Goal: Task Accomplishment & Management: Use online tool/utility

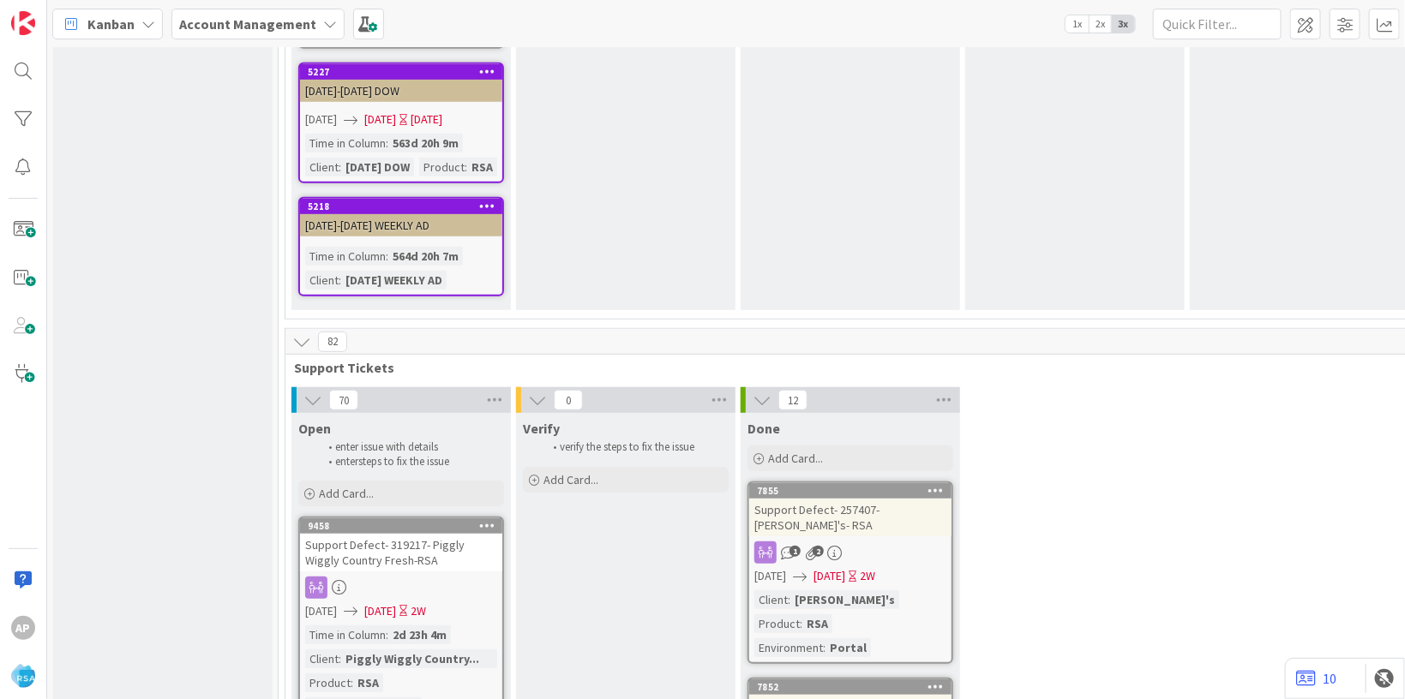
scroll to position [3447, 0]
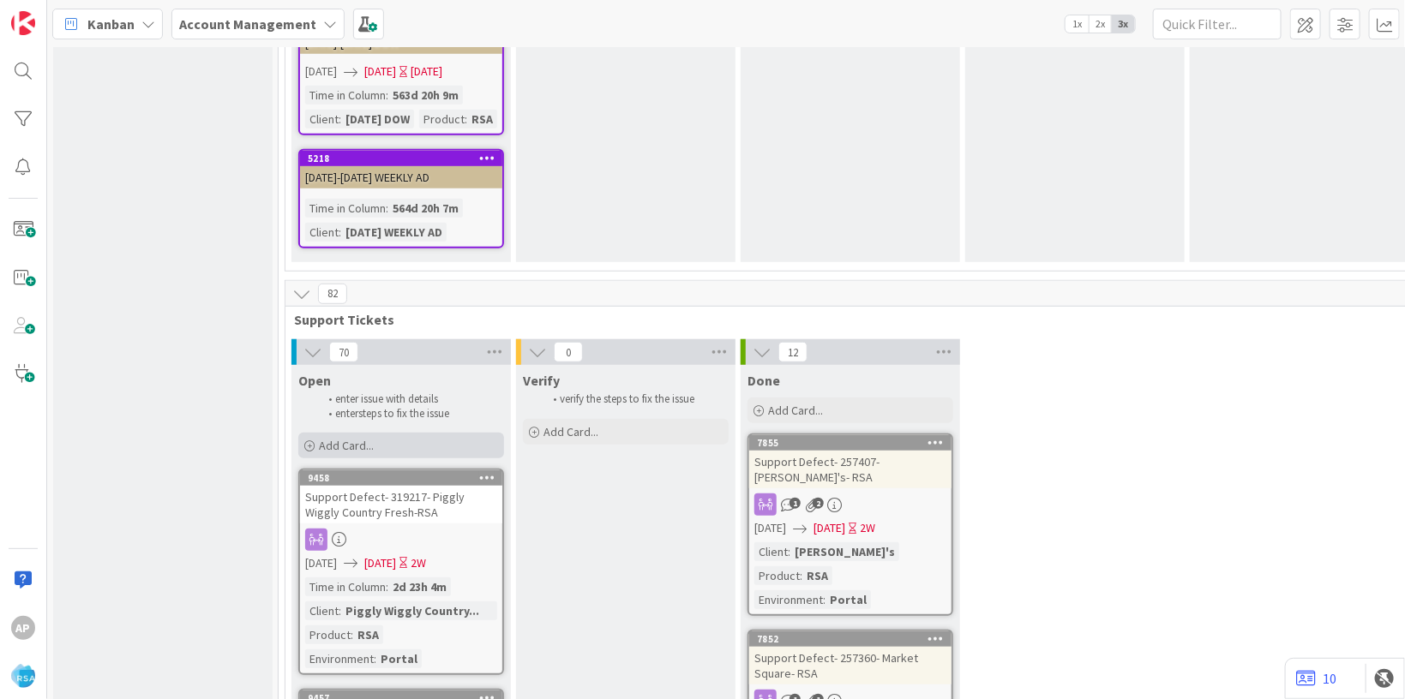
click at [389, 433] on div "Add Card..." at bounding box center [401, 446] width 206 height 26
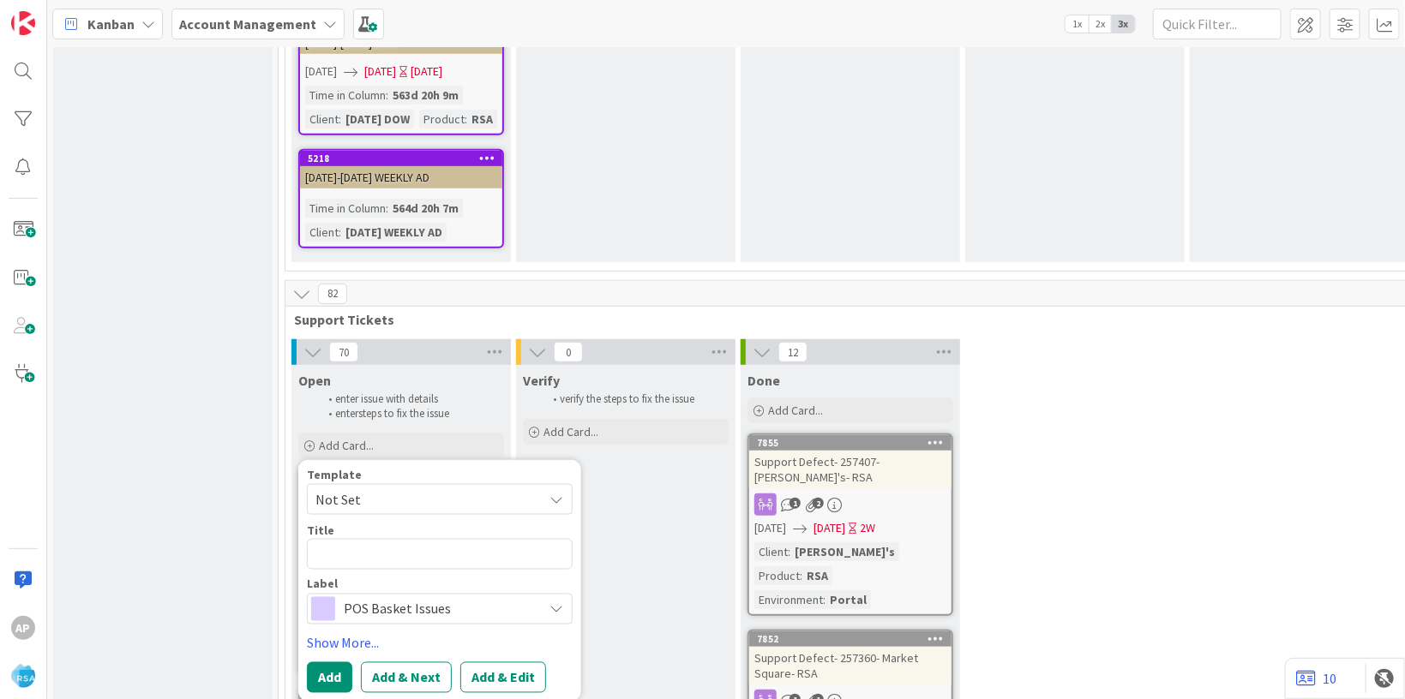
click at [382, 488] on span "Not Set" at bounding box center [422, 499] width 214 height 22
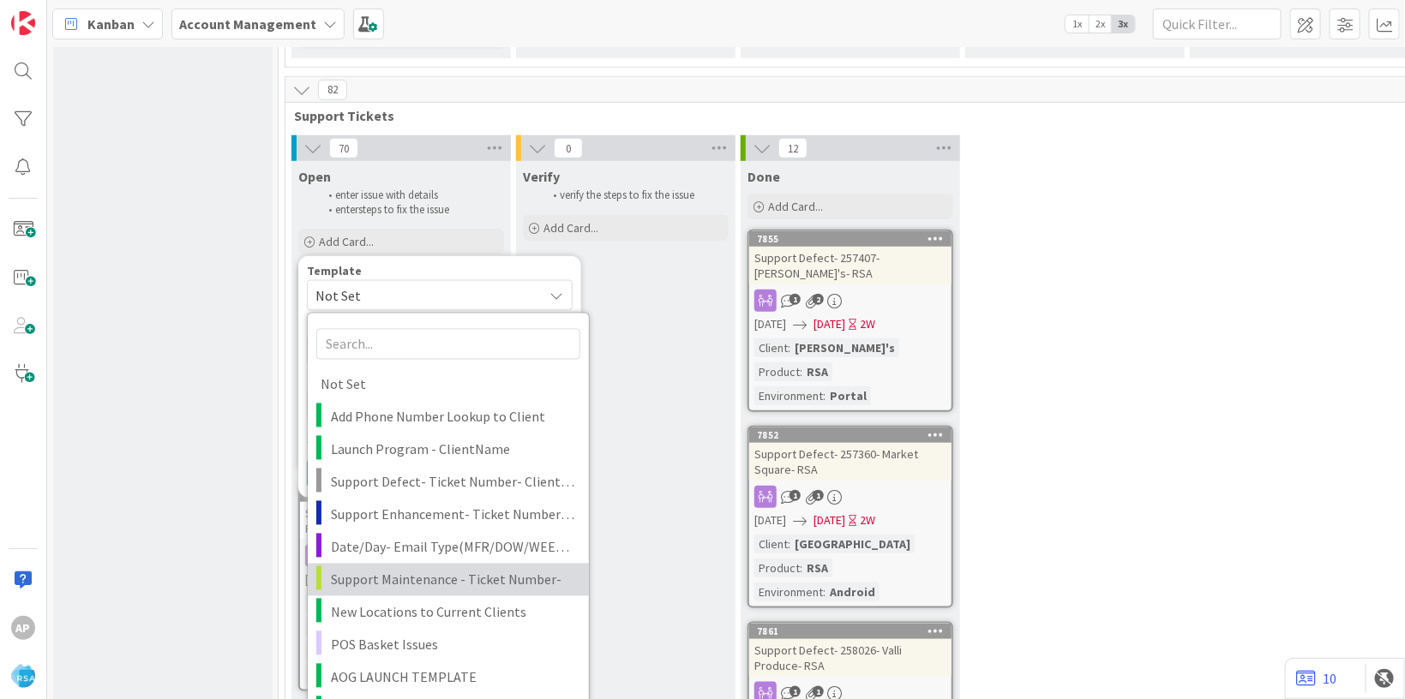
scroll to position [3656, 0]
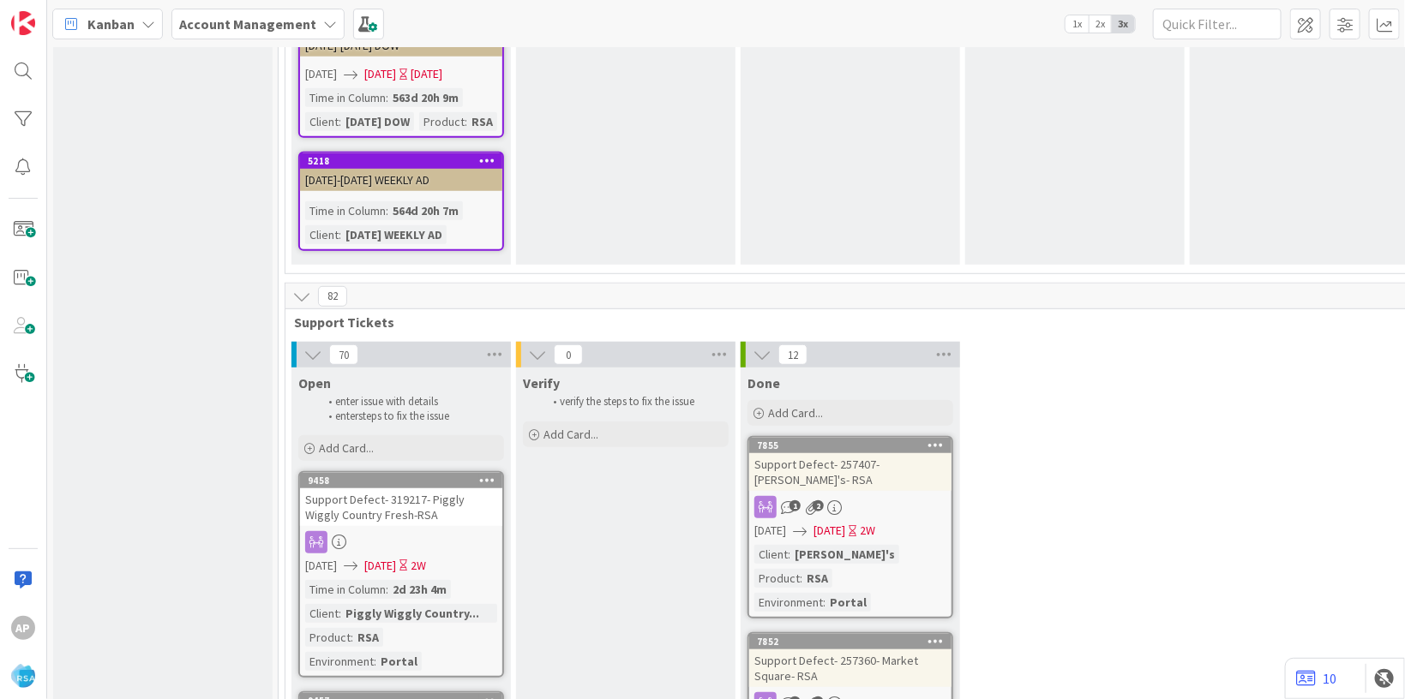
scroll to position [3447, 0]
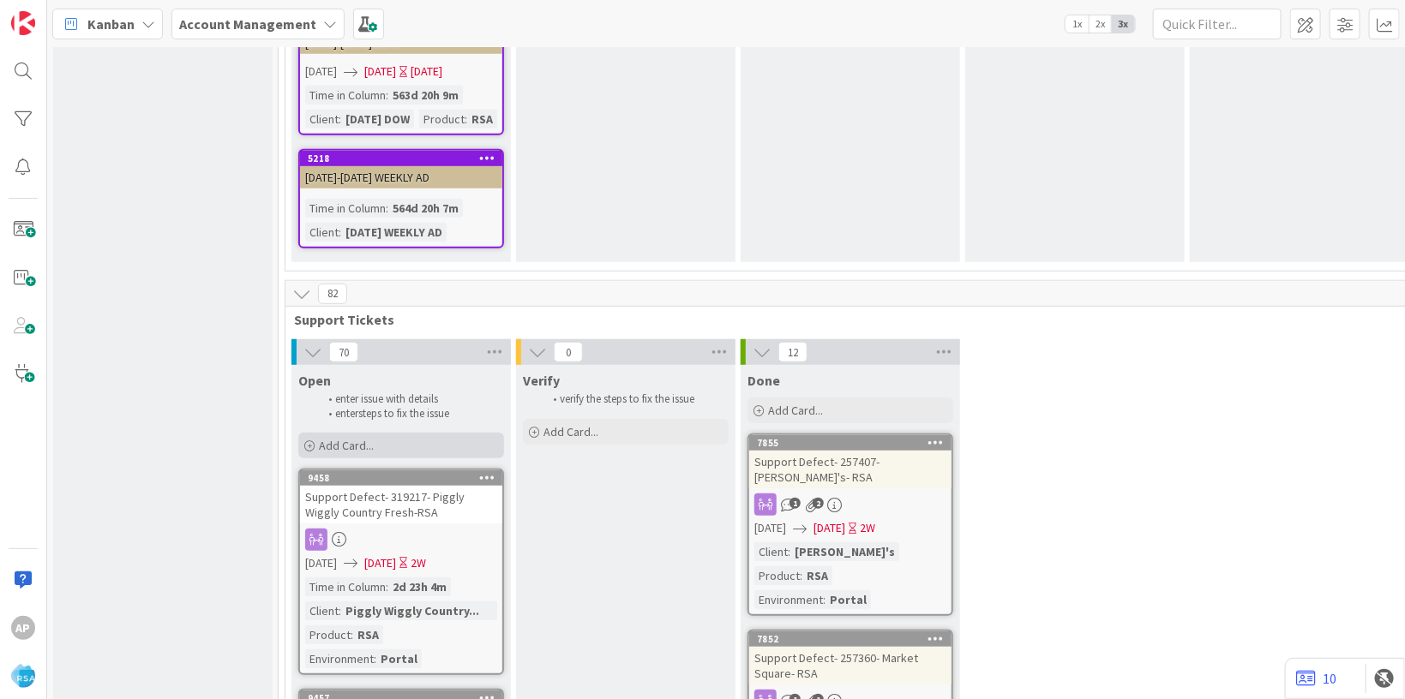
click at [357, 438] on span "Add Card..." at bounding box center [346, 445] width 55 height 15
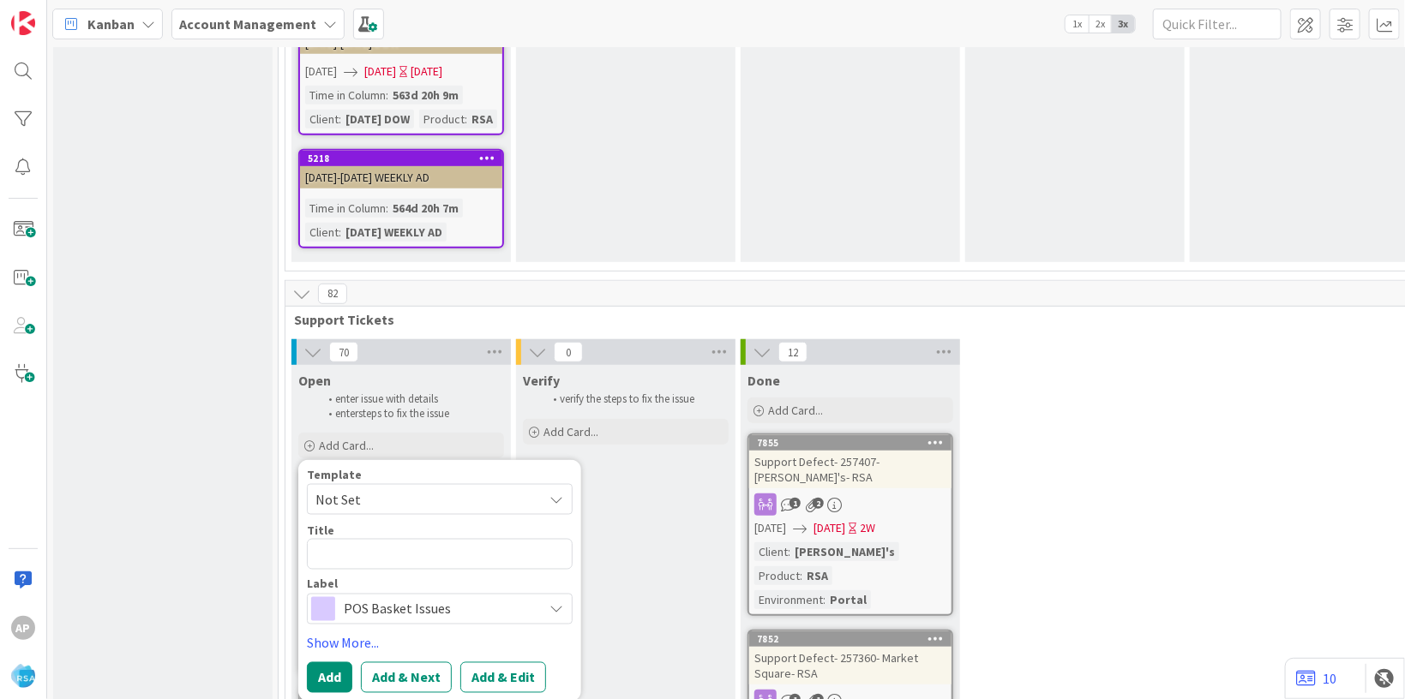
click at [383, 488] on span "Not Set" at bounding box center [422, 499] width 214 height 22
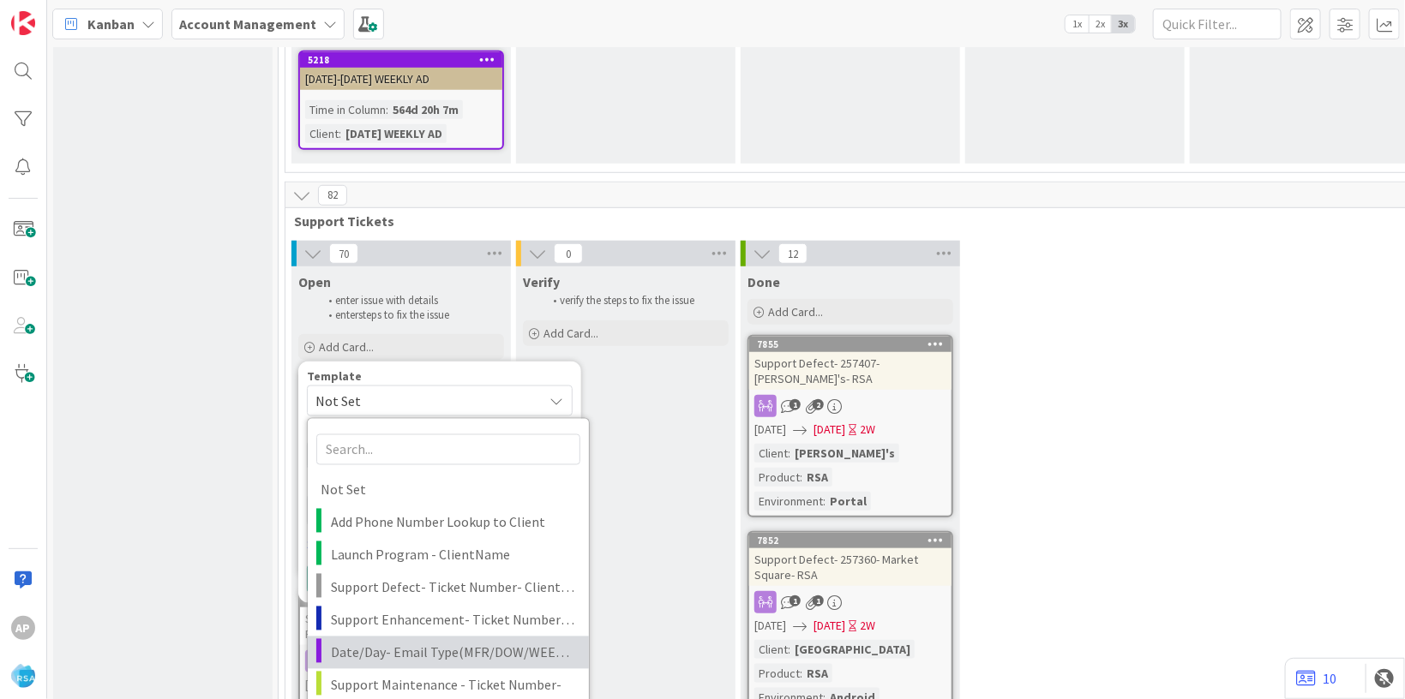
scroll to position [3551, 0]
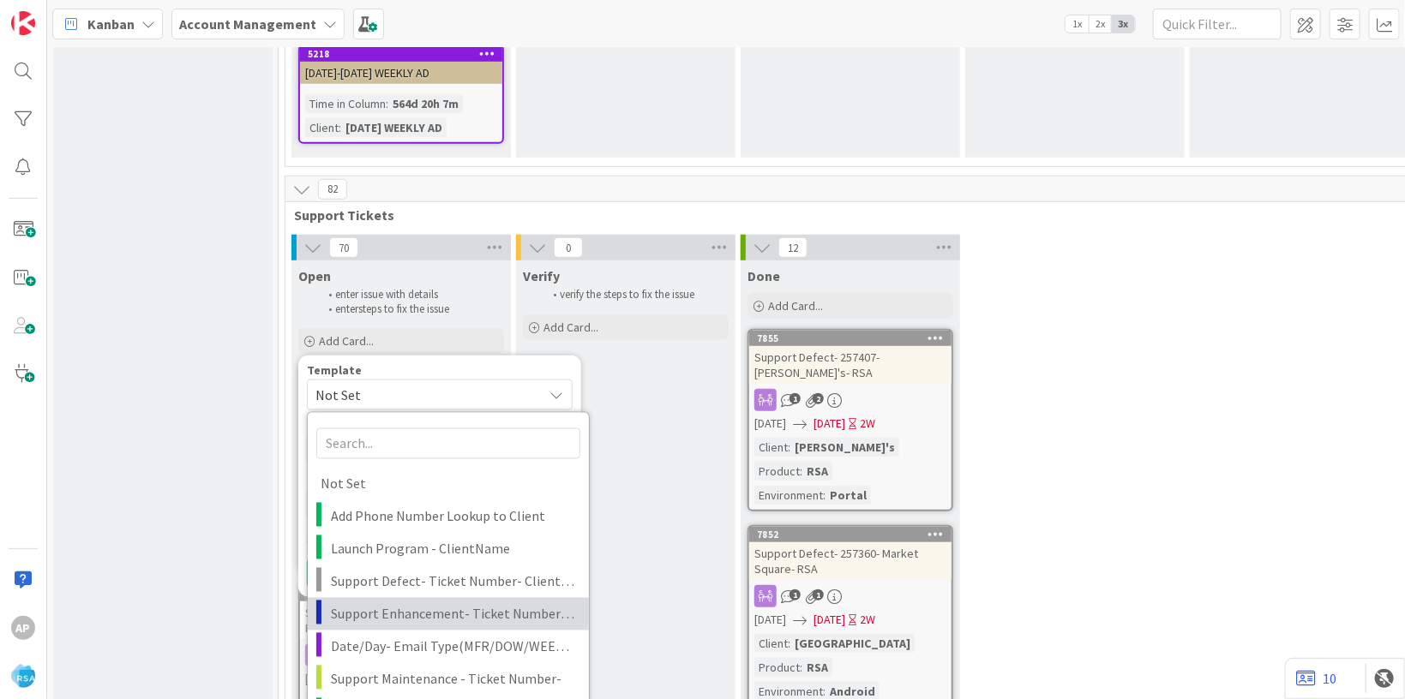
click at [412, 603] on span "Support Enhancement- Ticket Number- Client Name- Product Name" at bounding box center [453, 614] width 245 height 22
type textarea "x"
type textarea "Support Enhancement- Ticket Number- Client Name- Product Name"
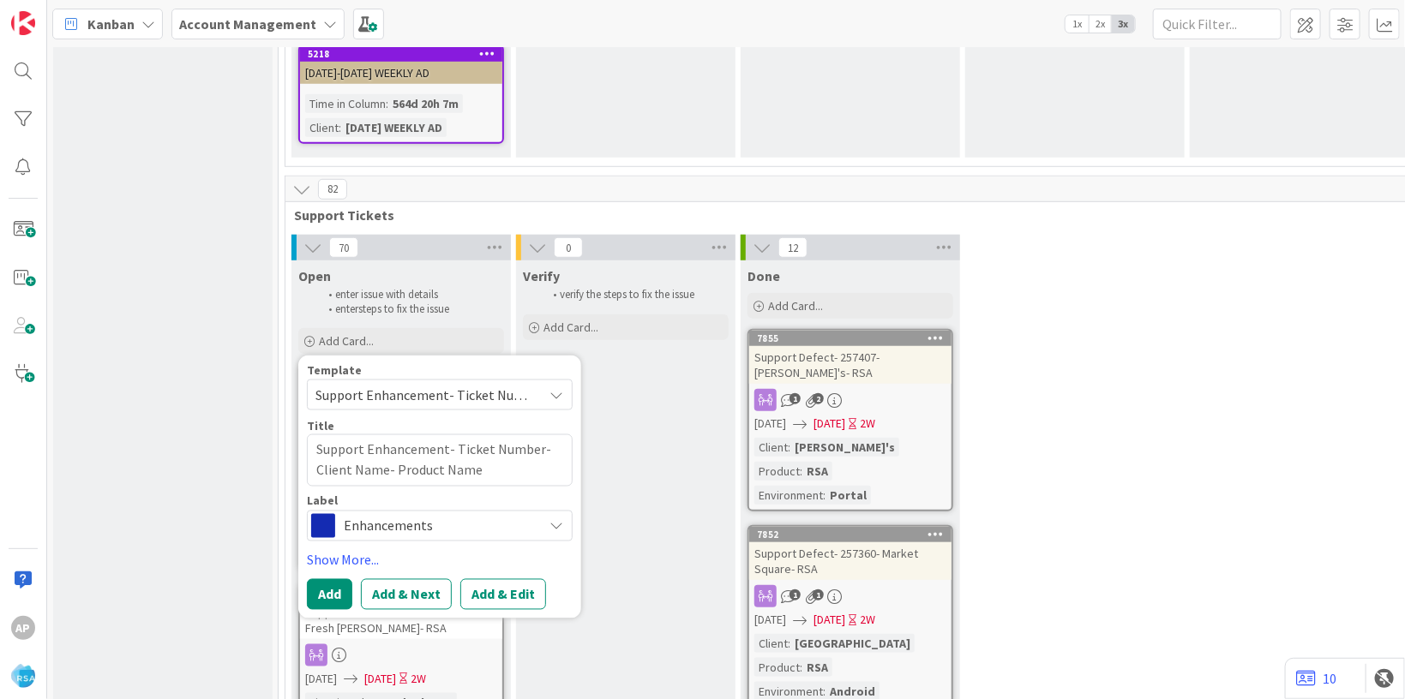
click at [464, 384] on span "Support Enhancement- Ticket Number- Client Name- Product Name" at bounding box center [422, 395] width 214 height 22
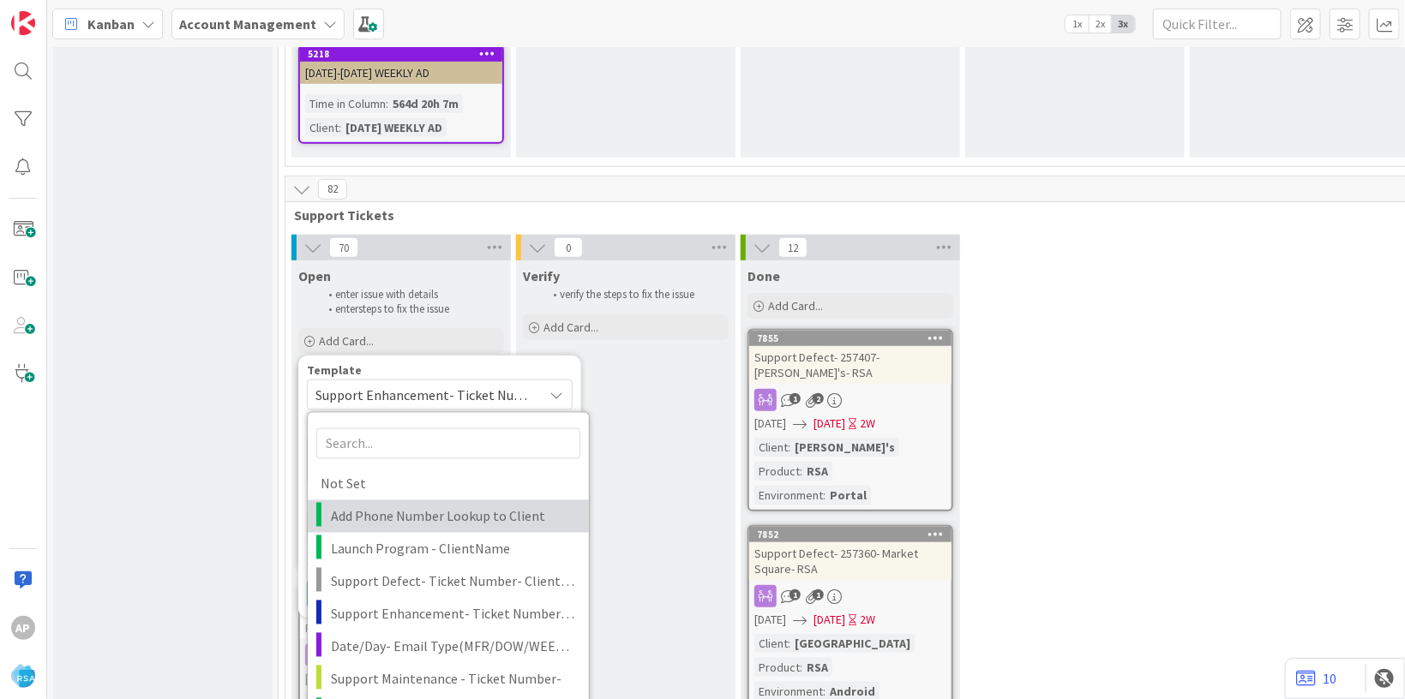
click at [447, 506] on span "Add Phone Number Lookup to Client" at bounding box center [453, 517] width 245 height 22
type textarea "x"
type textarea "Add Phone Number Lookup to Client"
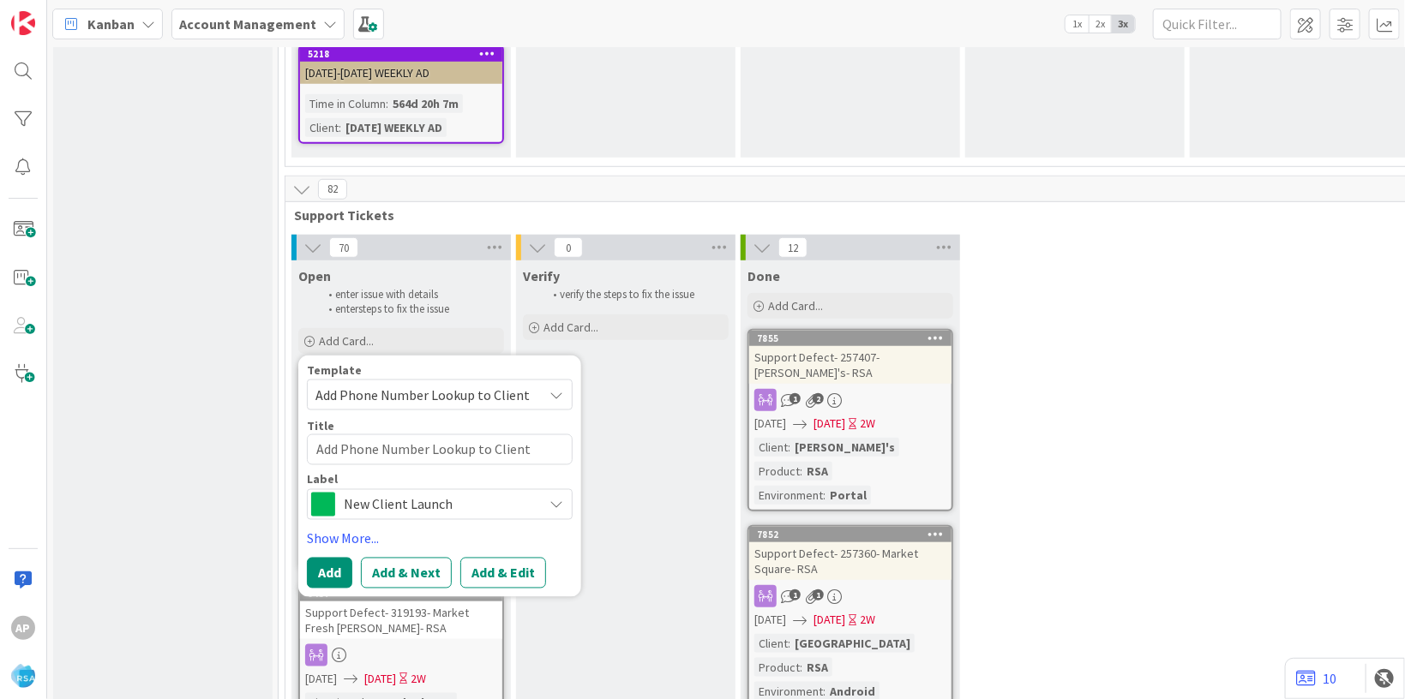
click at [440, 419] on div "Title 33 / 128" at bounding box center [440, 426] width 266 height 15
click at [435, 434] on textarea "Add Phone Number Lookup to Client" at bounding box center [440, 449] width 266 height 31
click at [475, 419] on div "Title 33 / 128" at bounding box center [440, 426] width 266 height 15
click at [475, 384] on span "Add Phone Number Lookup to Client" at bounding box center [422, 395] width 214 height 22
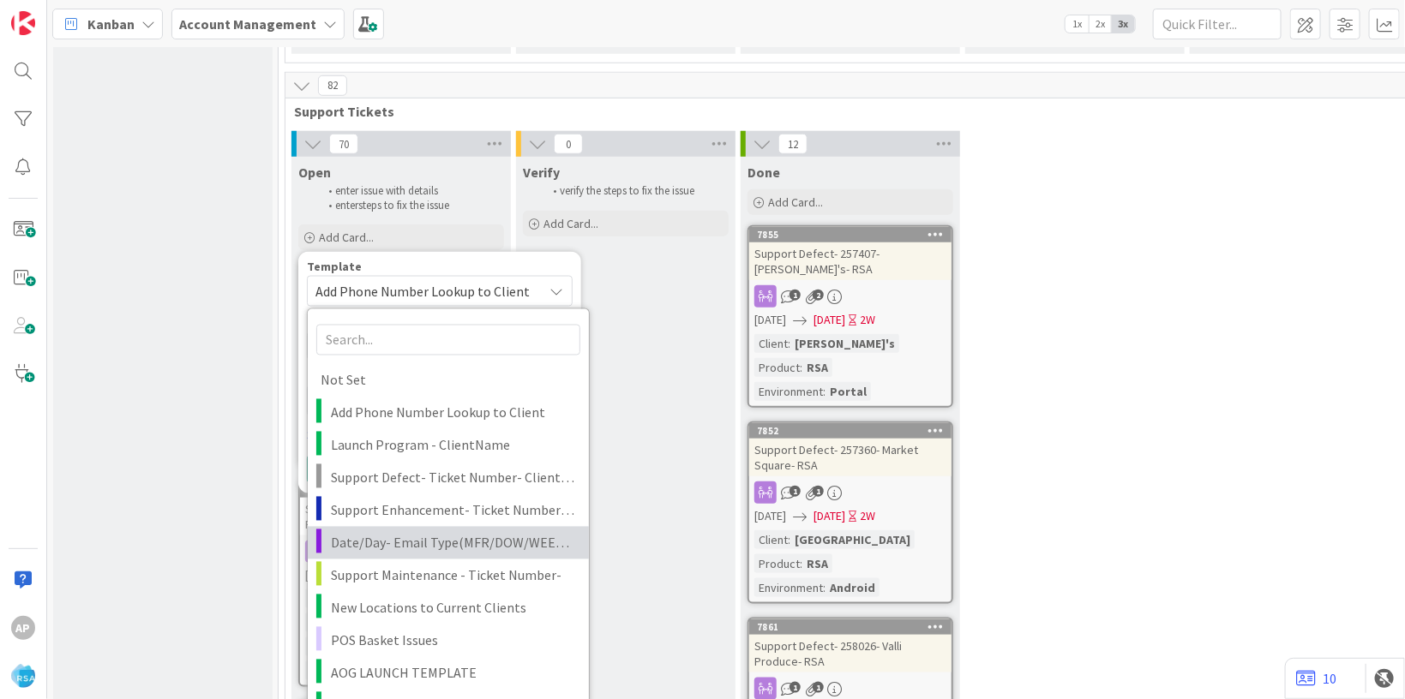
scroll to position [3656, 0]
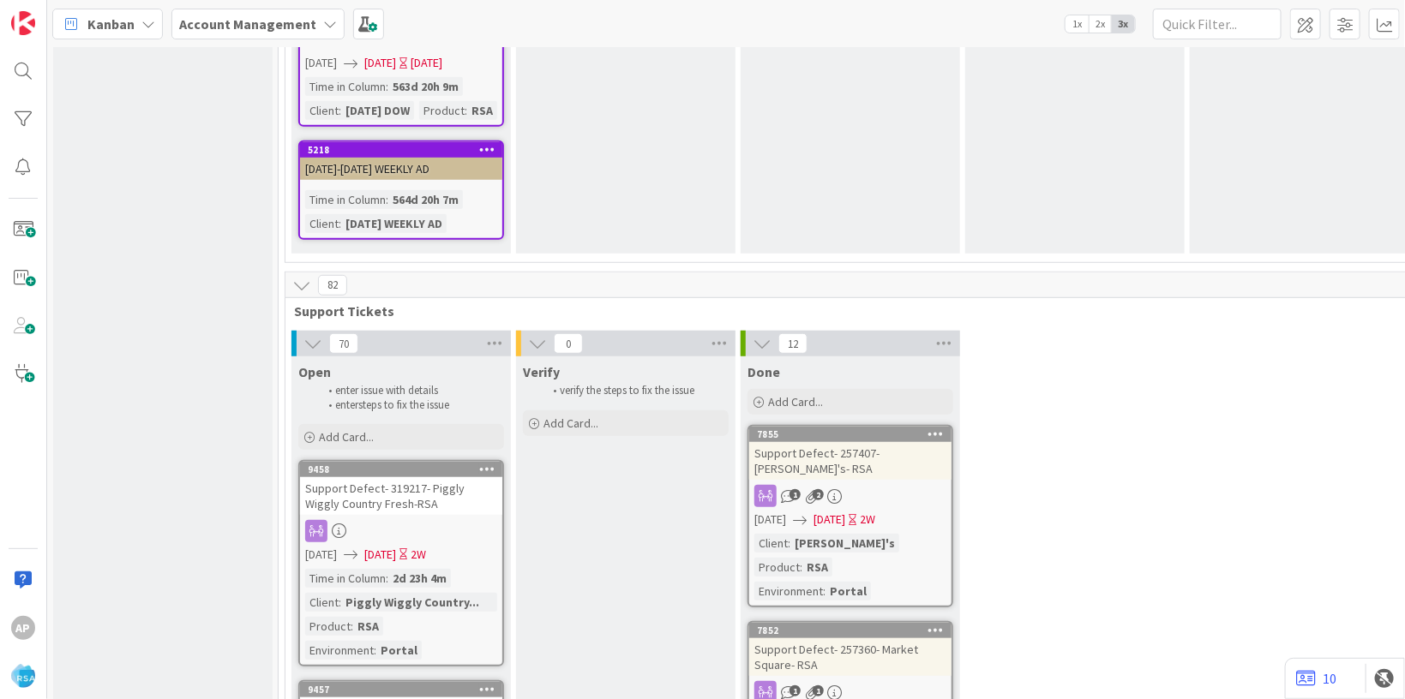
scroll to position [3447, 0]
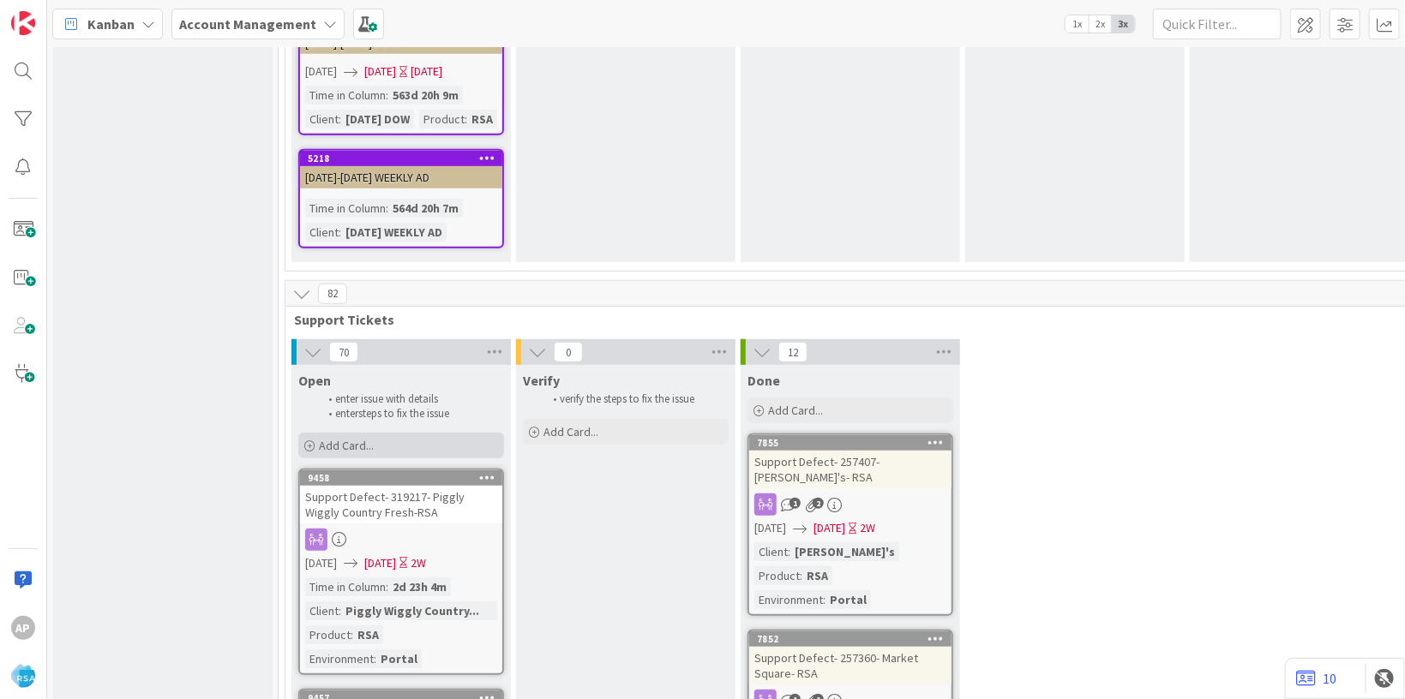
click at [354, 438] on span "Add Card..." at bounding box center [346, 445] width 55 height 15
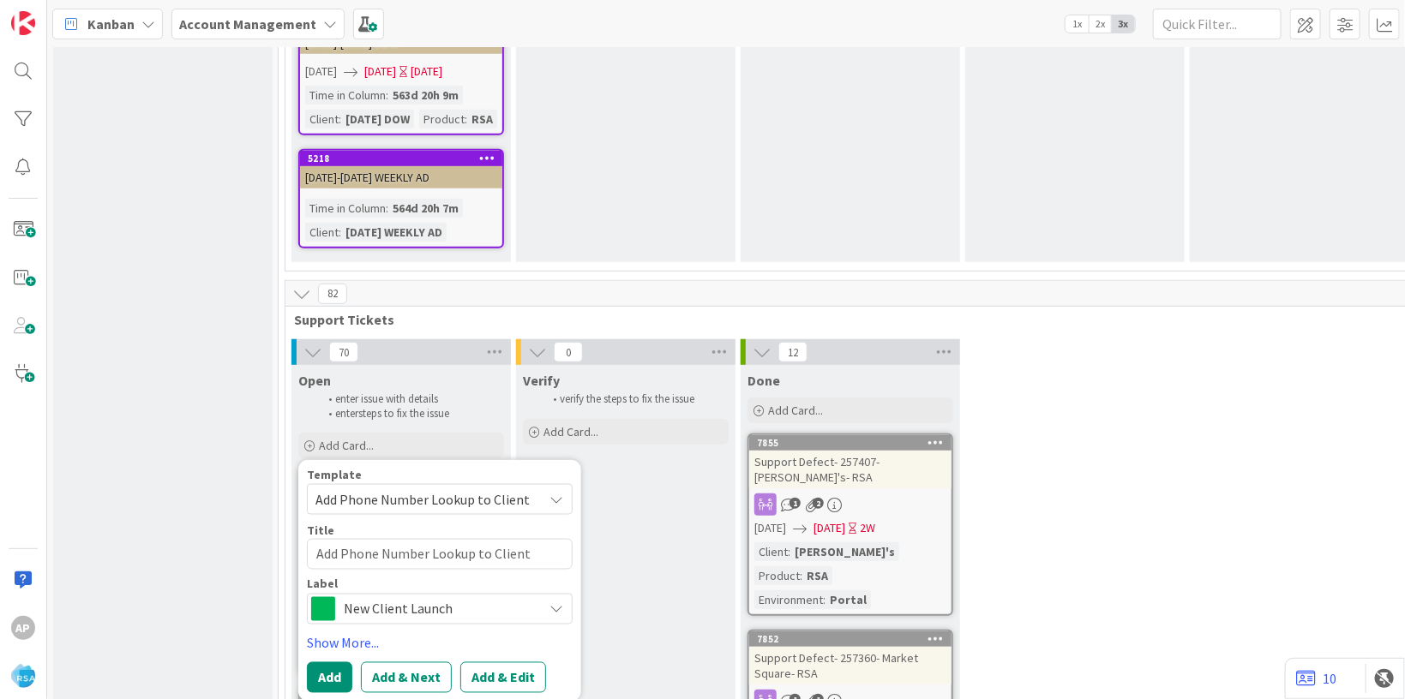
click at [369, 488] on span "Add Phone Number Lookup to Client" at bounding box center [422, 499] width 214 height 22
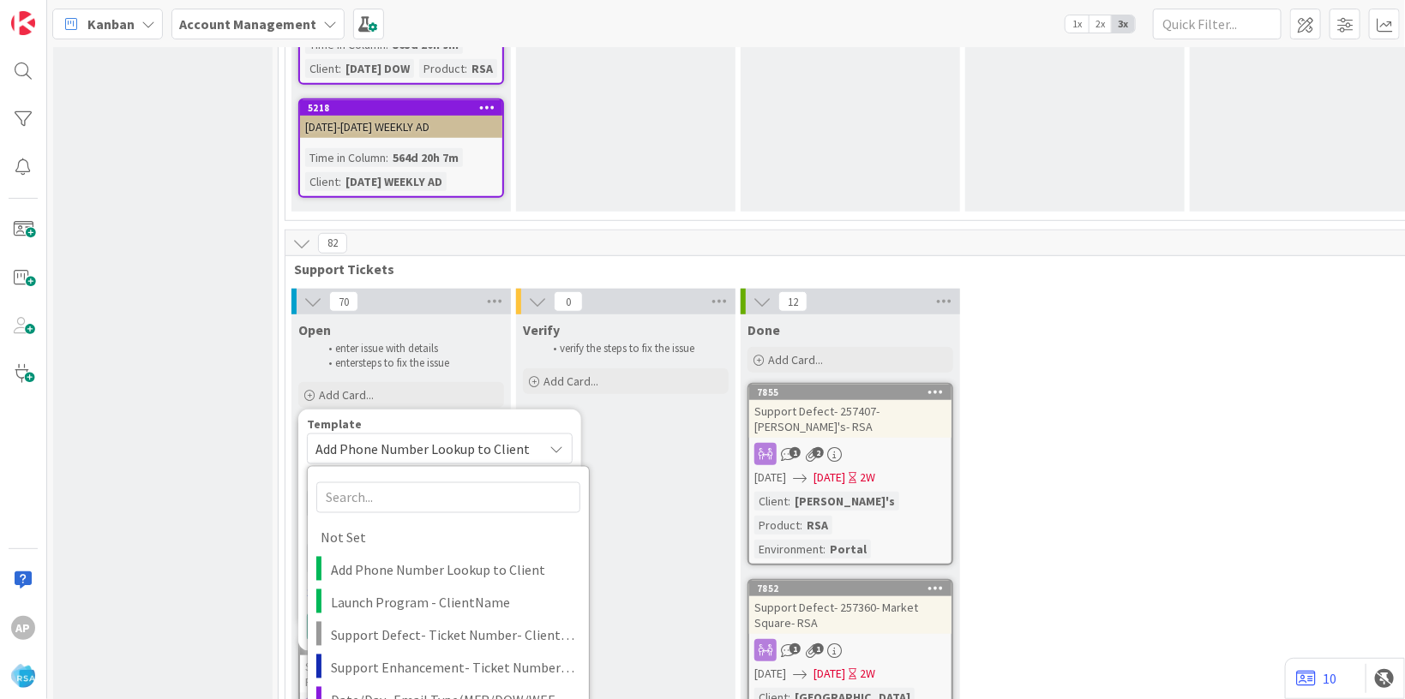
scroll to position [3551, 0]
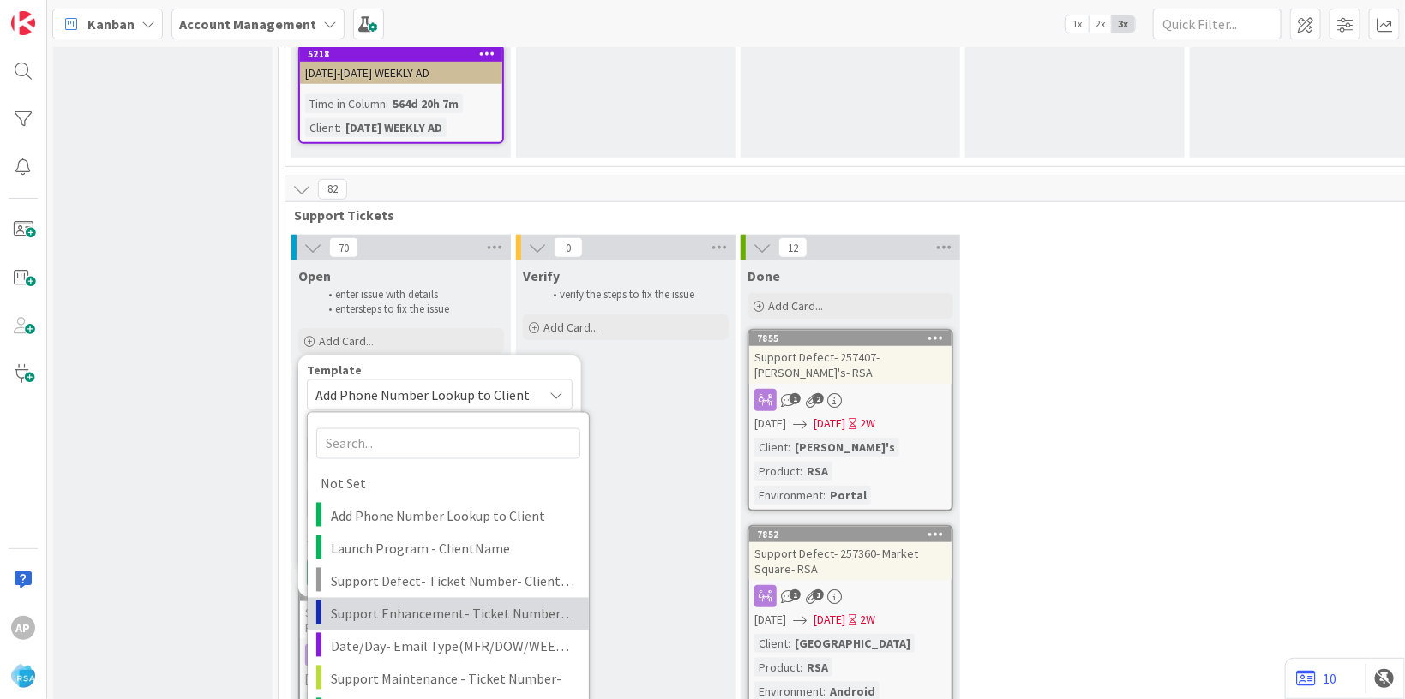
click at [414, 603] on span "Support Enhancement- Ticket Number- Client Name- Product Name" at bounding box center [453, 614] width 245 height 22
type textarea "x"
type textarea "Support Enhancement- Ticket Number- Client Name- Product Name"
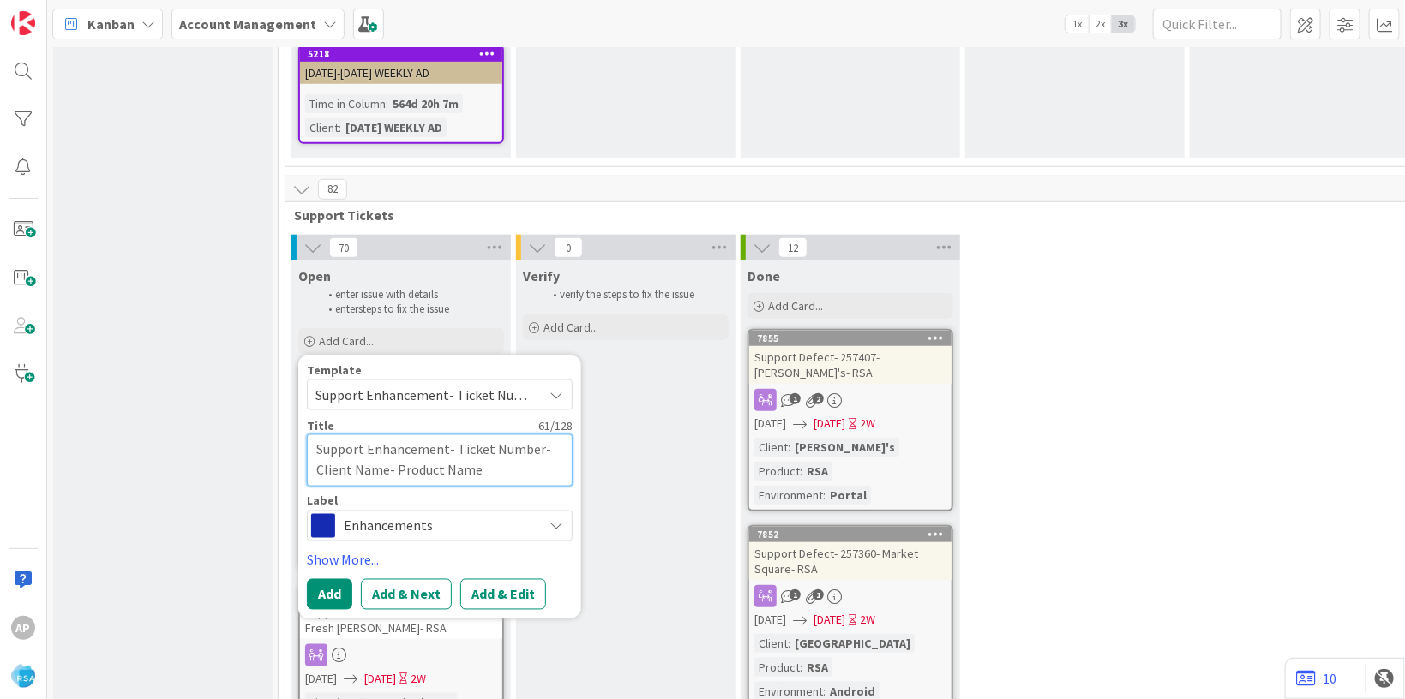
drag, startPoint x: 535, startPoint y: 380, endPoint x: 455, endPoint y: 375, distance: 79.8
click at [455, 434] on textarea "Support Enhancement- Ticket Number- Client Name- Product Name" at bounding box center [440, 460] width 266 height 52
paste textarea "#319534"
type textarea "x"
type textarea "Support Enhancement- #319534- Client Name- Product Name"
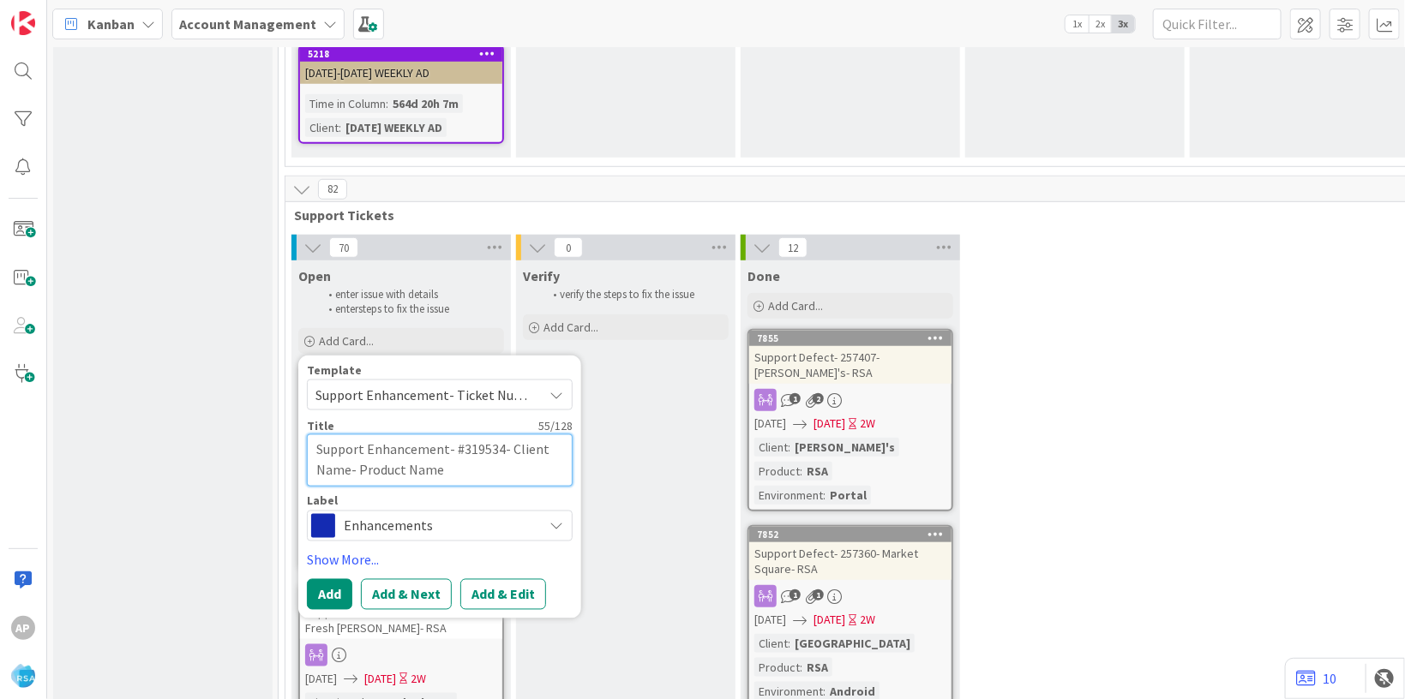
click at [458, 434] on textarea "Support Enhancement- #319534- Client Name- Product Name" at bounding box center [440, 460] width 266 height 52
type textarea "x"
type textarea "Support Enhancement- 319534- Client Name- Product Name"
click at [354, 434] on textarea "Support Enhancement- 319534- Client Name- Product Name" at bounding box center [440, 460] width 266 height 52
click at [350, 434] on textarea "Support Enhancement- 319534- Client Name- Product Name" at bounding box center [440, 460] width 266 height 52
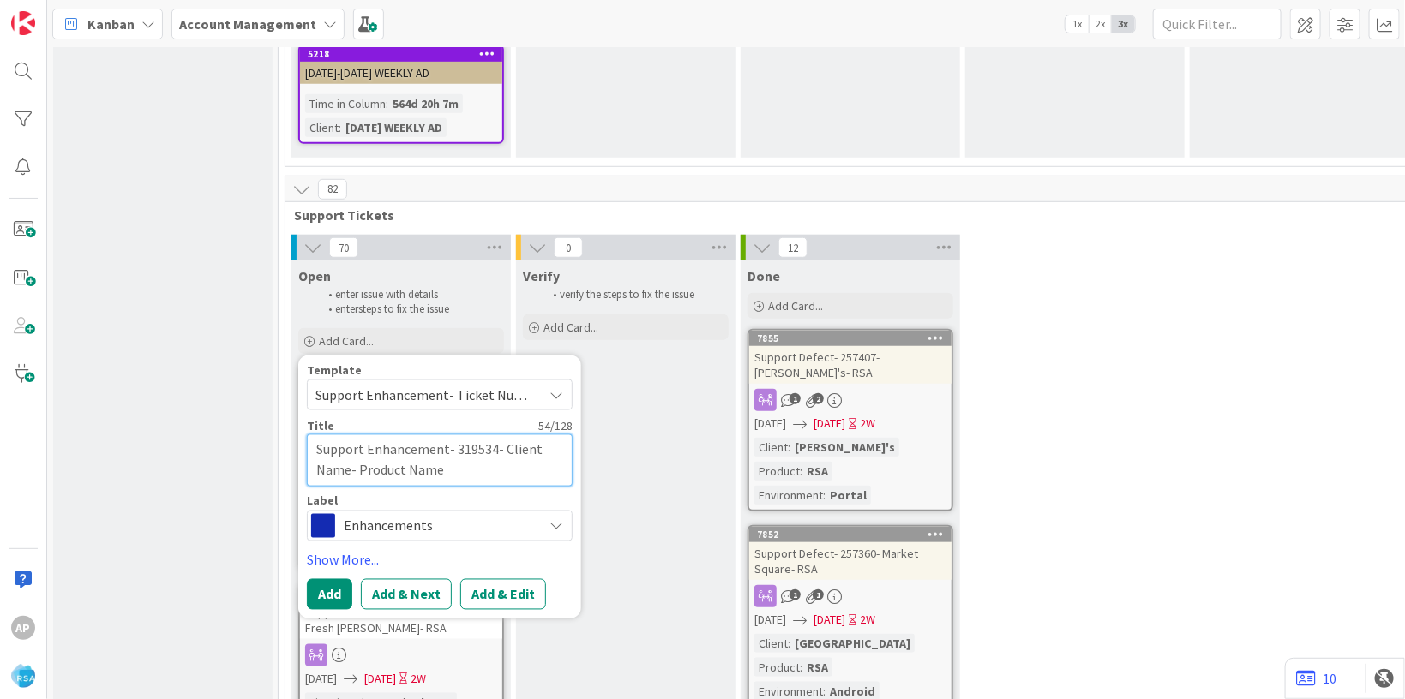
type textarea "x"
type textarea "Support Enhancement- 319534- Client Nam- Product Name"
type textarea "x"
type textarea "Support Enhancement- 319534- Client Na- Product Name"
type textarea "x"
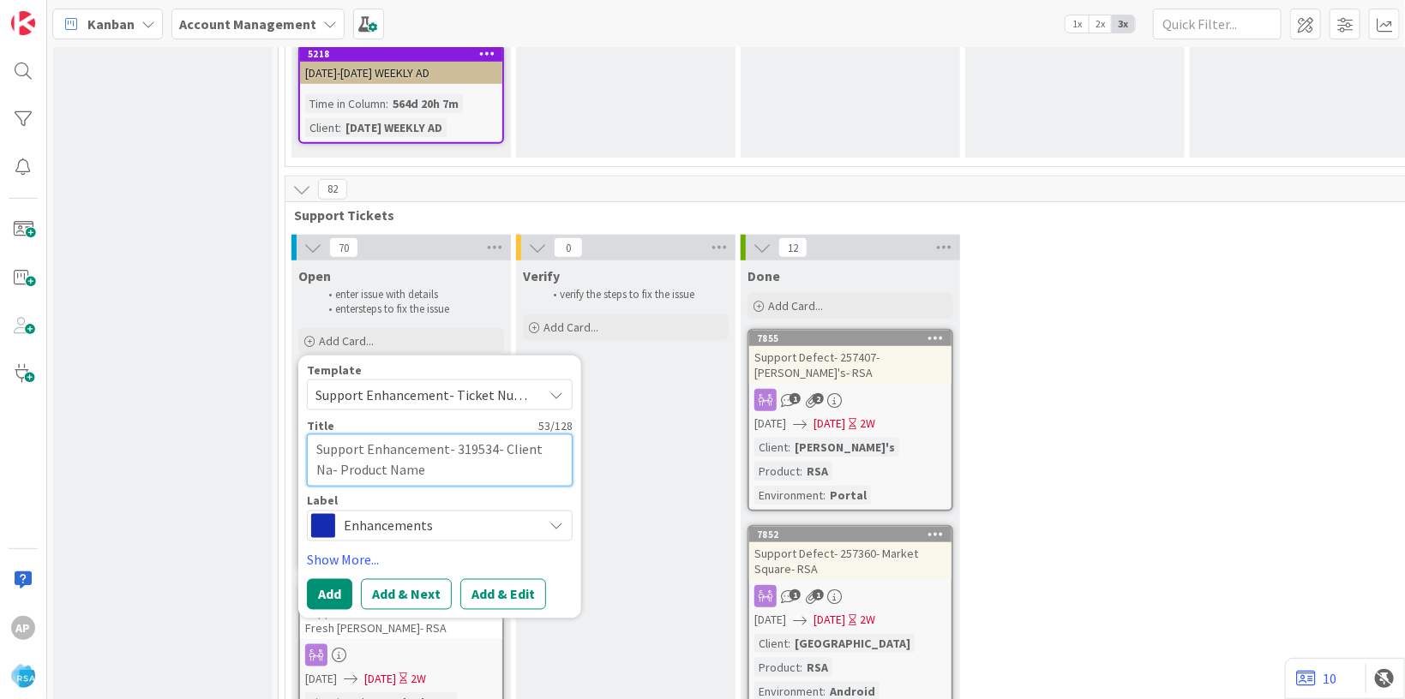
type textarea "Support Enhancement- 319534- Client N- Product Name"
type textarea "x"
type textarea "Support Enhancement- 319534- Client - Product Name"
type textarea "x"
type textarea "Support Enhancement- 319534- Client- Product Name"
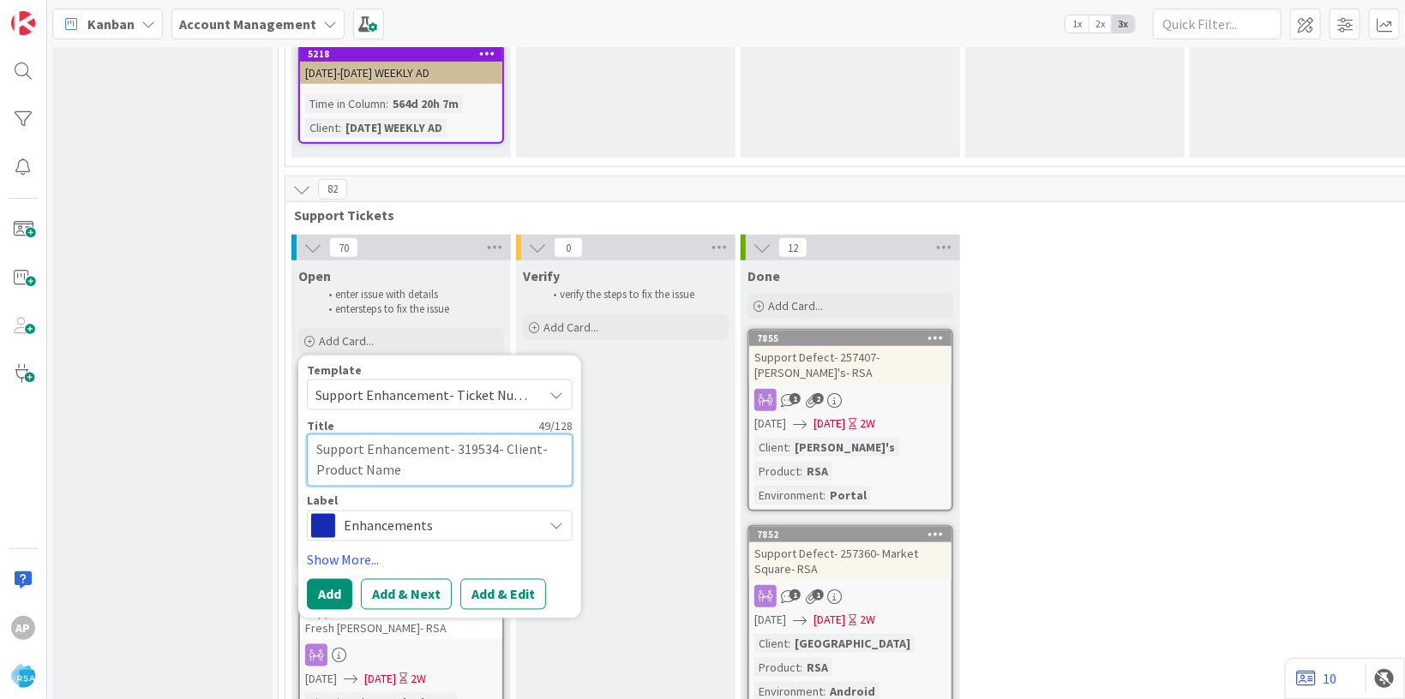
type textarea "x"
type textarea "Support Enhancement- 319534- Clien- Product Name"
type textarea "x"
type textarea "Support Enhancement- 319534- Clie- Product Name"
type textarea "x"
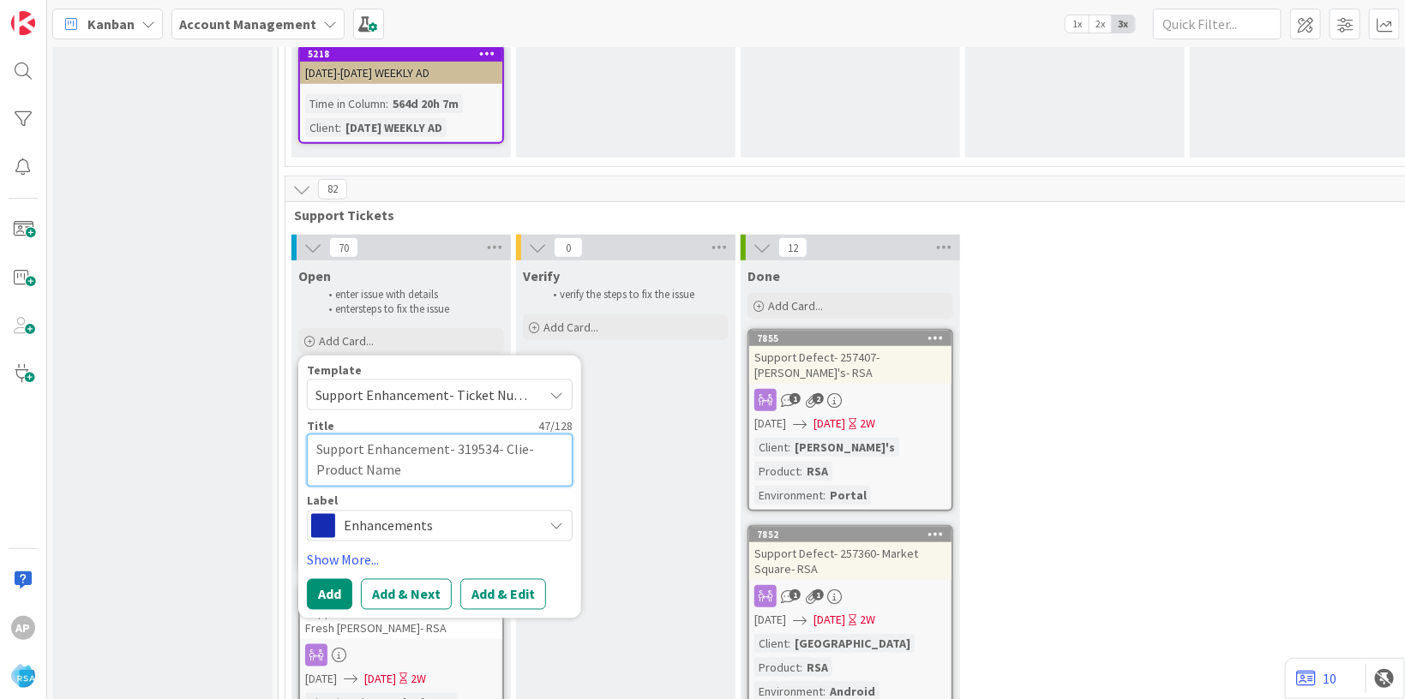
type textarea "Support Enhancement- 319534- Cli- Product Name"
type textarea "x"
type textarea "Support Enhancement- 319534- Cl- Product Name"
type textarea "x"
type textarea "Support Enhancement- 319534- C- Product Name"
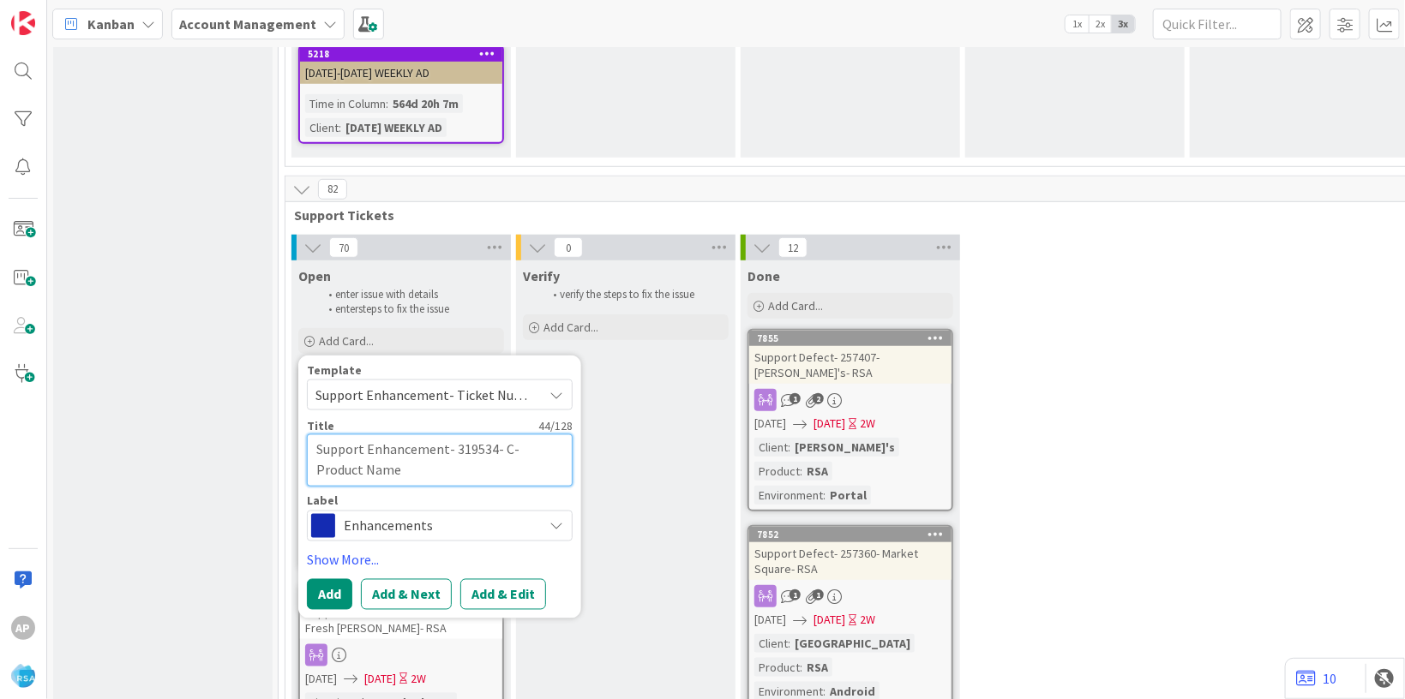
type textarea "x"
type textarea "Support Enhancement- 319534- - Product Name"
type textarea "x"
type textarea "Support Enhancement- 319534- L- Product Name"
type textarea "x"
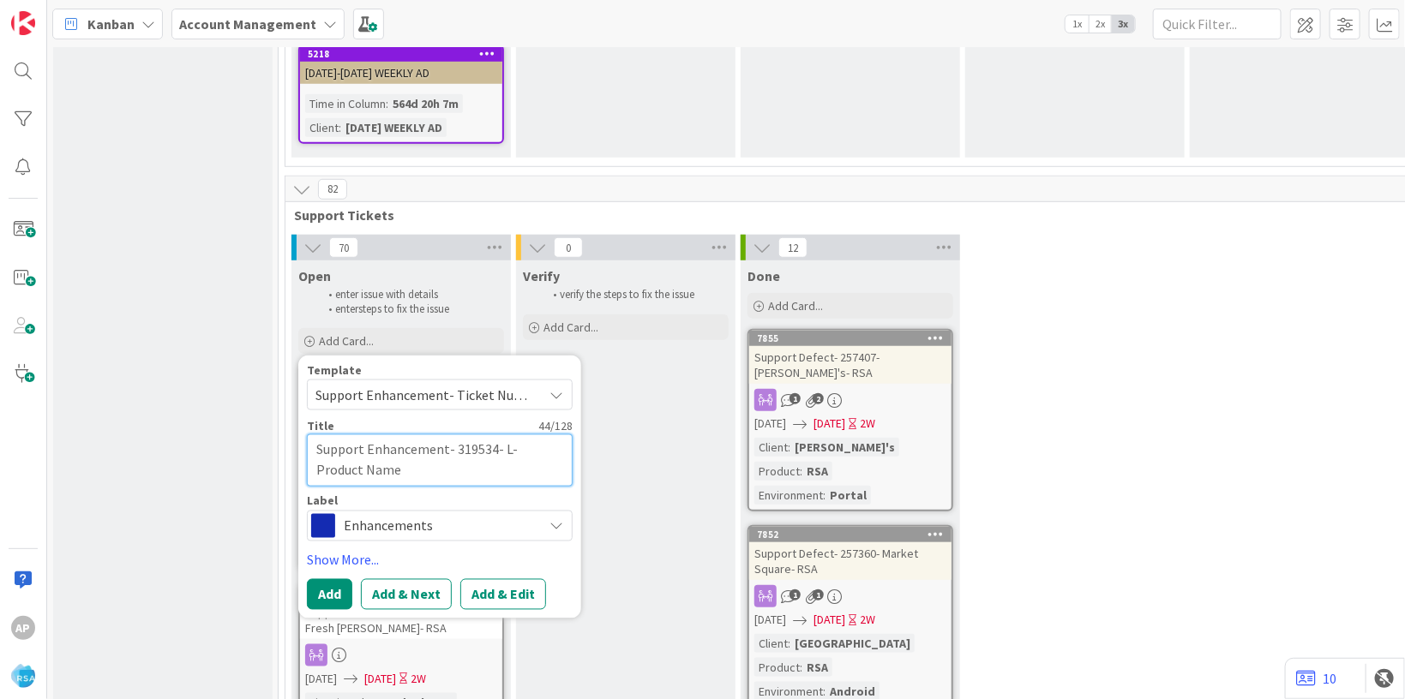
type textarea "Support Enhancement- 319534- Le- Product Name"
type textarea "x"
type textarea "Support Enhancement- 319534- [PERSON_NAME]- Product Name"
type textarea "x"
type textarea "Support Enhancement- 319534- Lewi- Product Name"
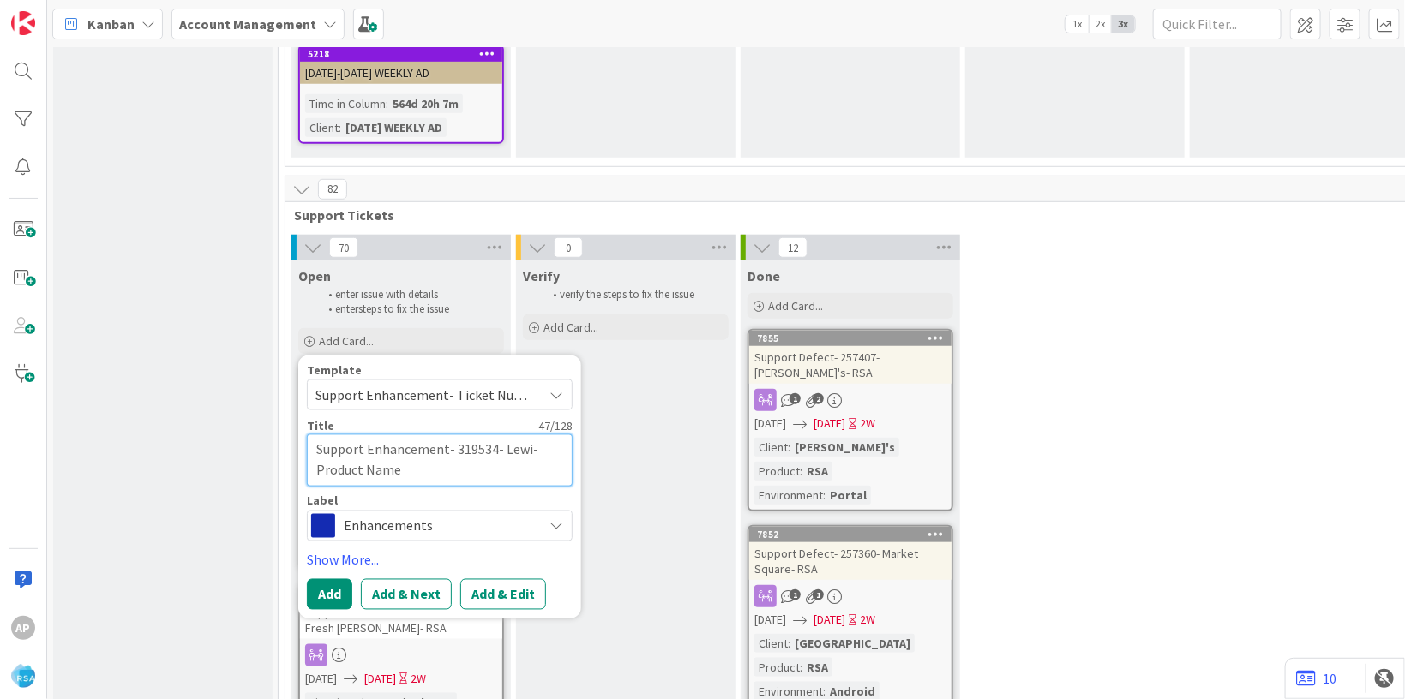
type textarea "x"
type textarea "Support Enhancement- 319534- [PERSON_NAME]- Product Name"
type textarea "x"
type textarea "Support Enhancement- 319534- [PERSON_NAME] D- Product Name"
type textarea "x"
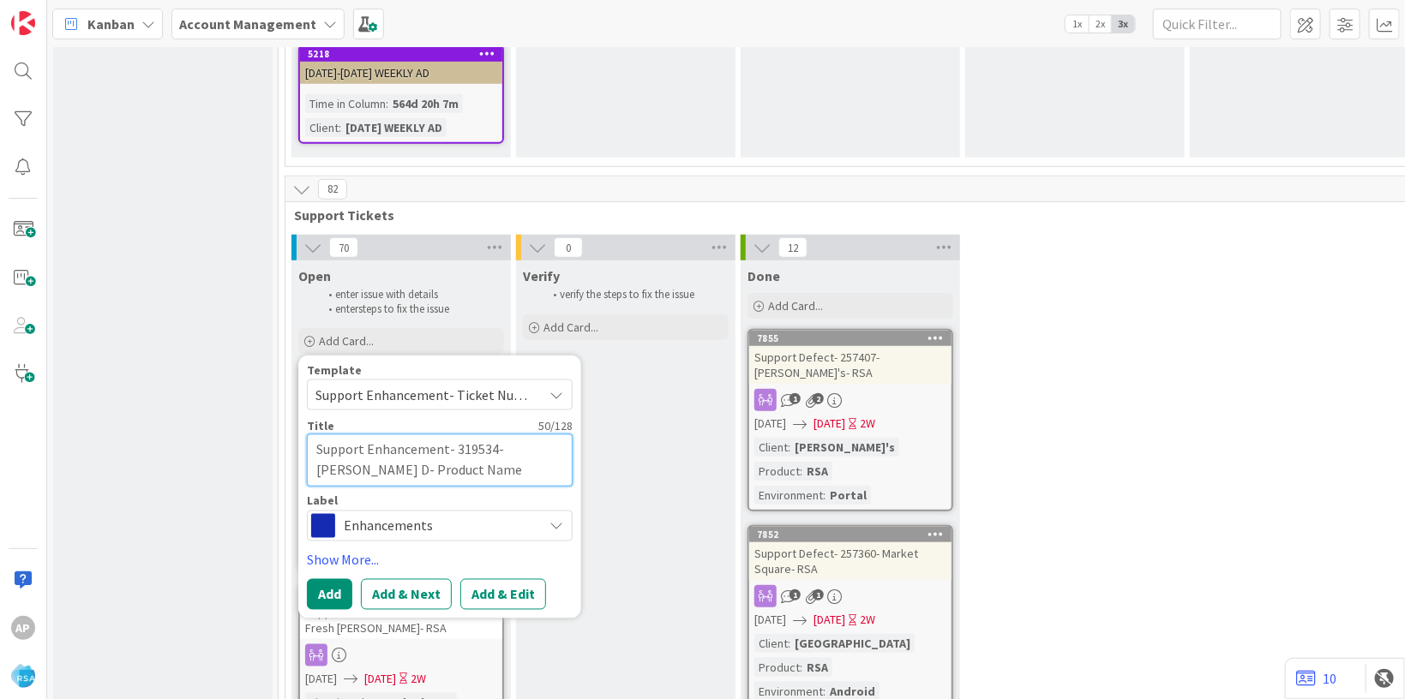
type textarea "Support Enhancement- 319534- [PERSON_NAME] Dr- Product Name"
type textarea "x"
type textarea "Support Enhancement- 319534- [PERSON_NAME]- Product Name"
type textarea "x"
type textarea "Support Enhancement- 319534- [PERSON_NAME] Drug- Product Name"
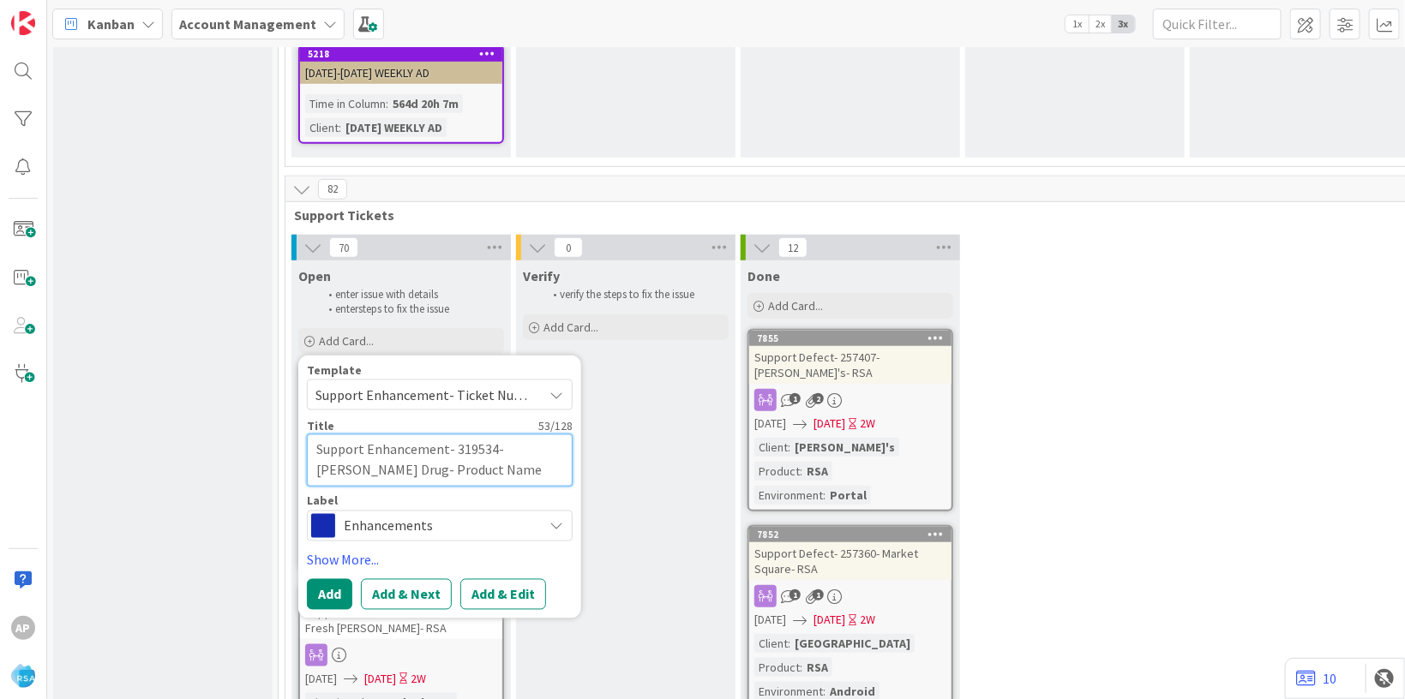
click at [460, 434] on textarea "Support Enhancement- 319534- [PERSON_NAME] Drug- Product Name" at bounding box center [440, 460] width 266 height 52
type textarea "x"
type textarea "Support Enhancement- 319534- [PERSON_NAME] Drug- Product Nam"
type textarea "x"
type textarea "Support Enhancement- 319534- [PERSON_NAME] Drug- Product Na"
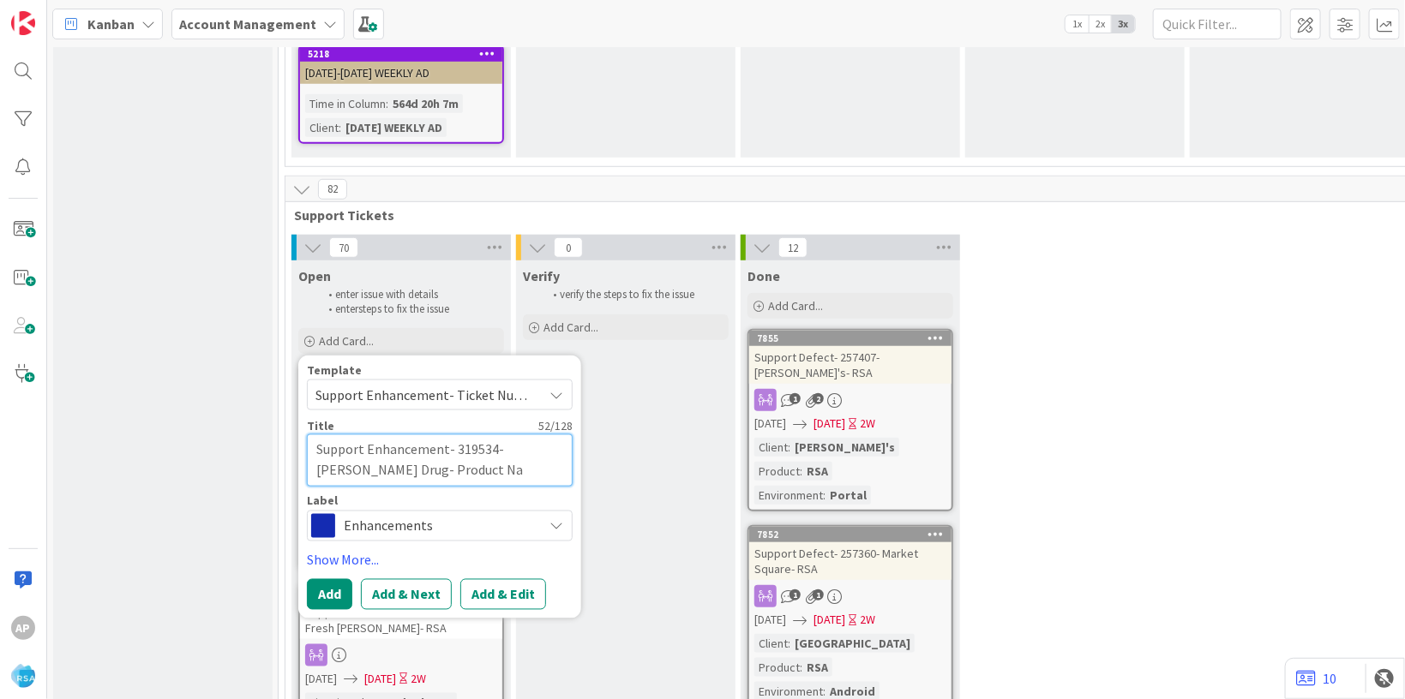
type textarea "x"
type textarea "Support Enhancement- 319534- [PERSON_NAME] Drug- Product N"
type textarea "x"
type textarea "Support Enhancement- 319534- [PERSON_NAME] Drug- Product"
type textarea "x"
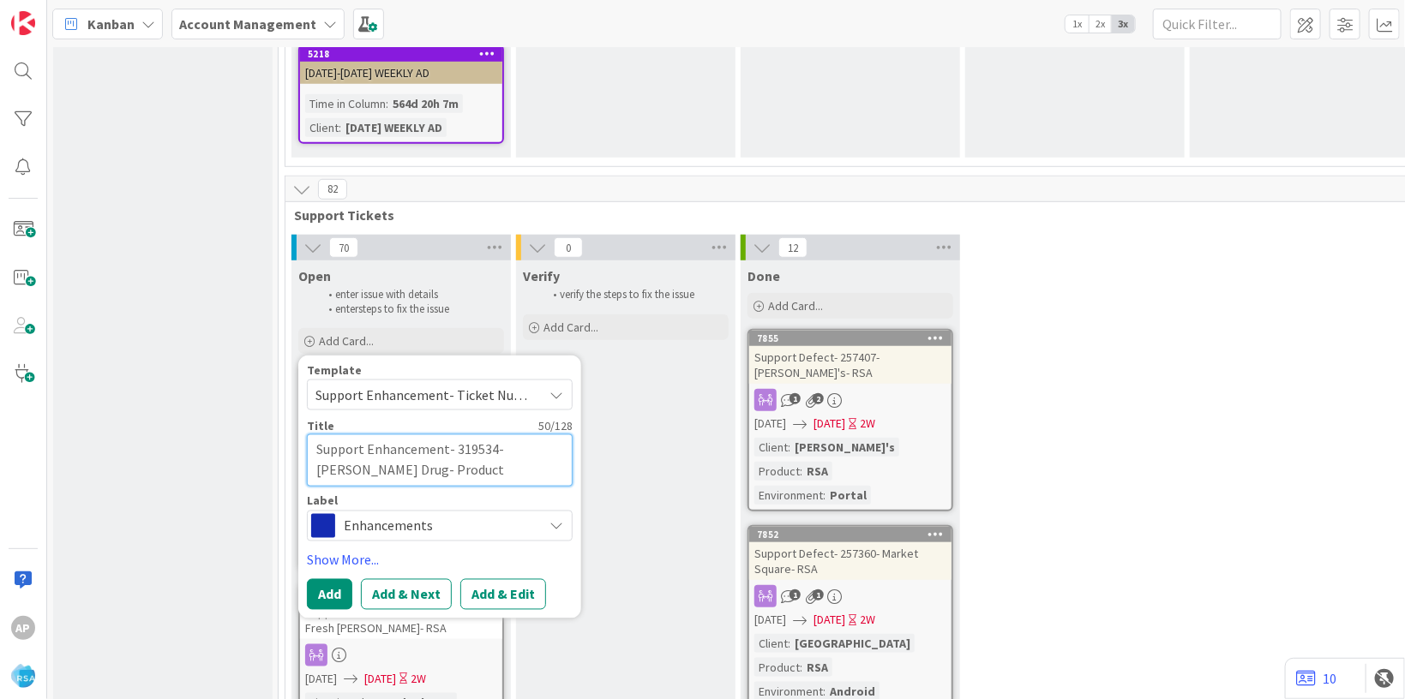
type textarea "Support Enhancement- 319534- [PERSON_NAME] Drug- Product"
type textarea "x"
type textarea "Support Enhancement- 319534- [PERSON_NAME] Drug- Produc"
type textarea "x"
type textarea "Support Enhancement- 319534- [PERSON_NAME] Drug- Produ"
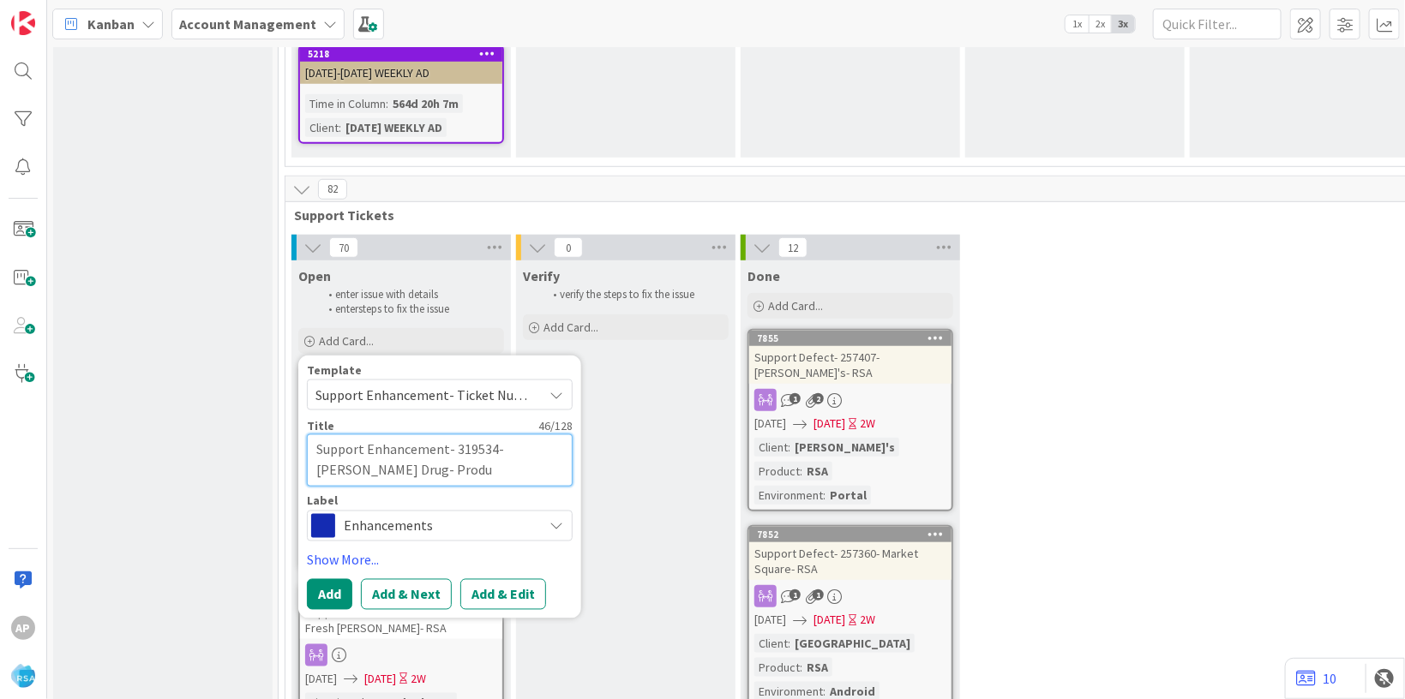
type textarea "x"
type textarea "Support Enhancement- 319534- [PERSON_NAME] Drug- Prod"
type textarea "x"
type textarea "Support Enhancement- 319534- [PERSON_NAME] Drug- Pro"
type textarea "x"
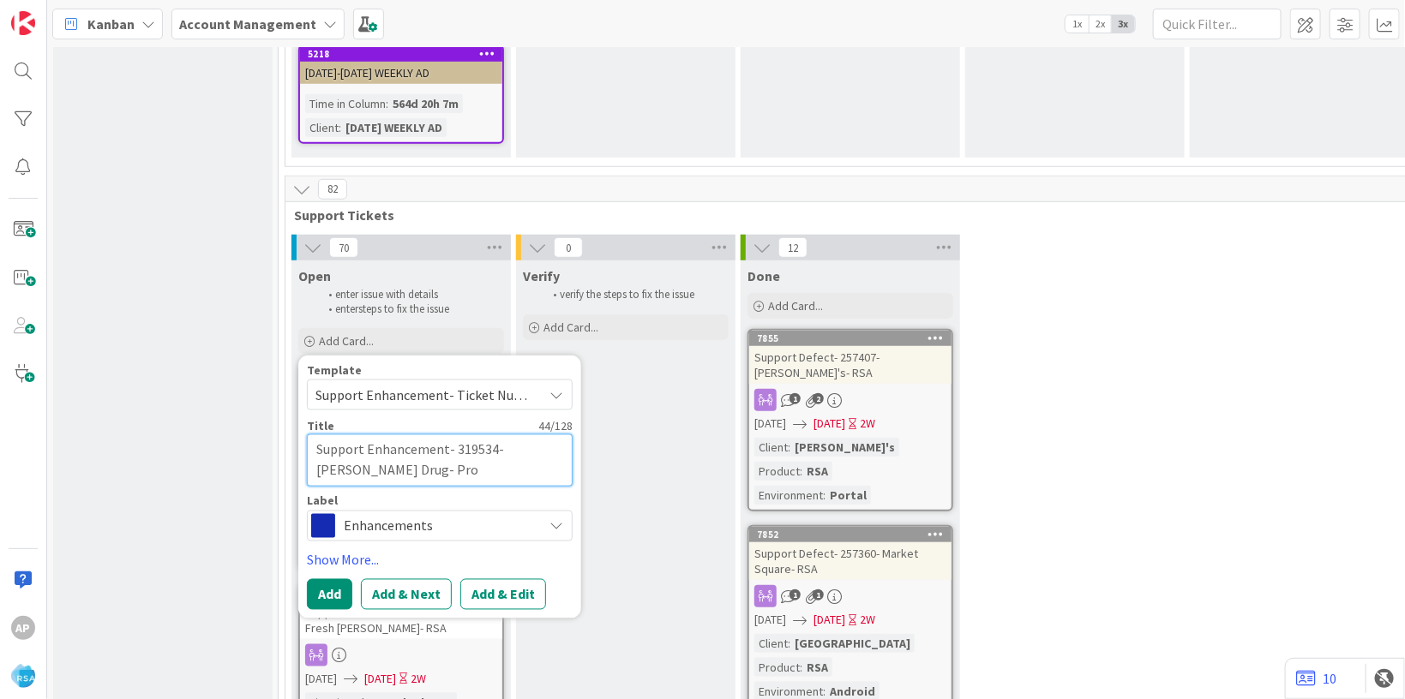
type textarea "Support Enhancement- 319534- [PERSON_NAME] Drug- Pr"
type textarea "x"
type textarea "Support Enhancement- 319534- [PERSON_NAME] Drug- P"
type textarea "x"
type textarea "Support Enhancement- 319534- [PERSON_NAME] Drug-"
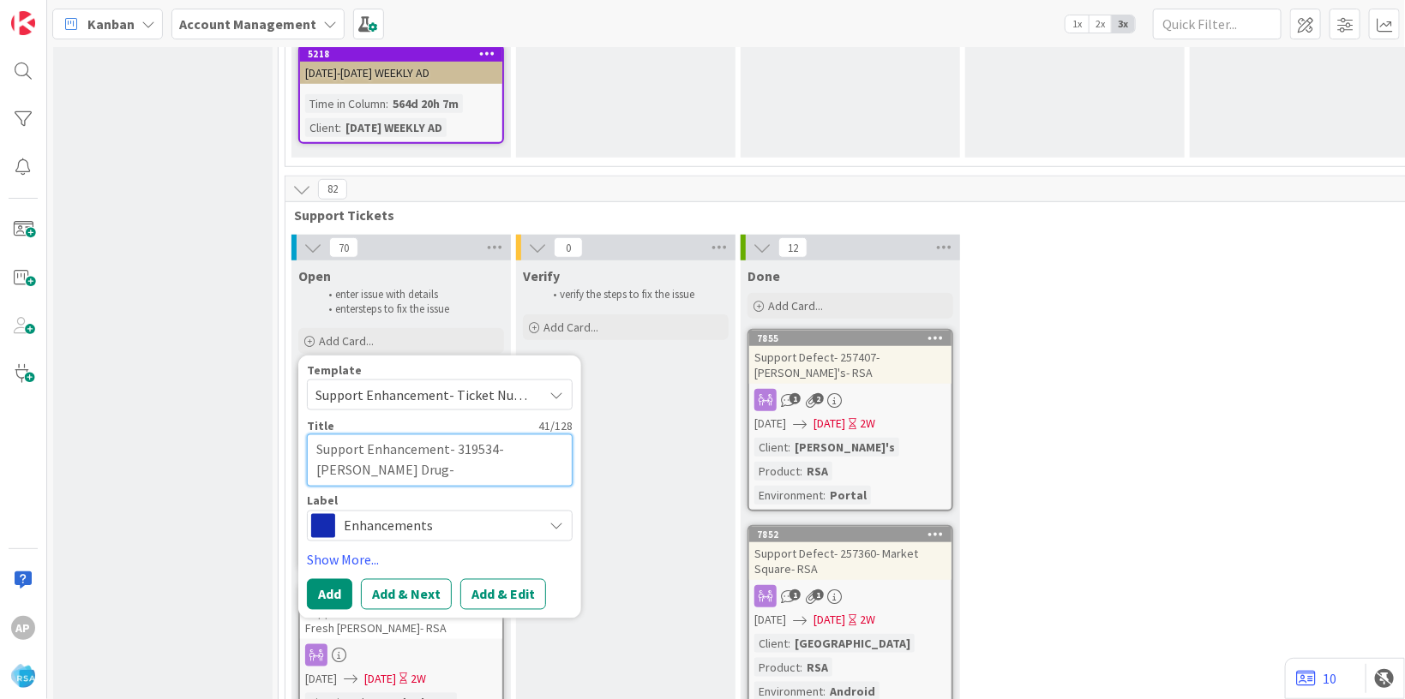
type textarea "x"
type textarea "Support Enhancement- 319534- [PERSON_NAME] Drug- R"
type textarea "x"
type textarea "Support Enhancement- 319534- [PERSON_NAME] Drug- RS"
type textarea "x"
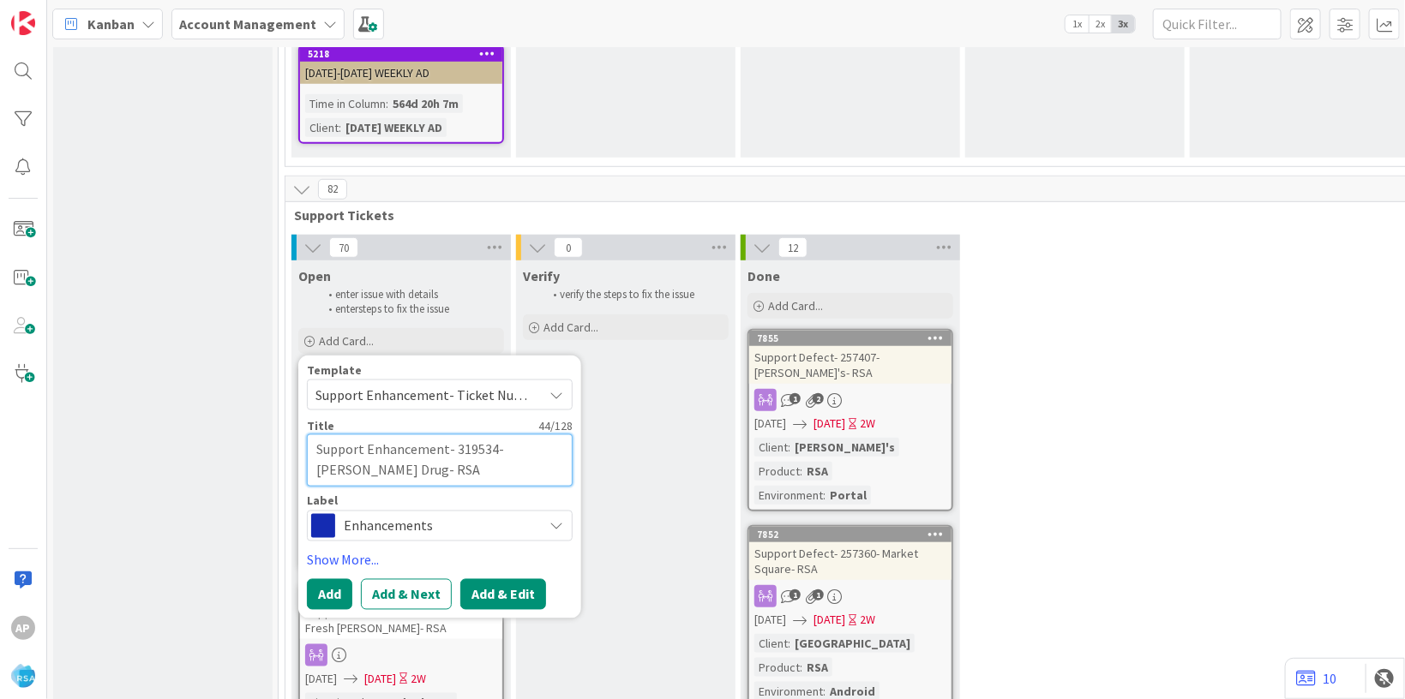
type textarea "Support Enhancement- 319534- [PERSON_NAME] Drug- RSA"
click at [501, 578] on button "Add & Edit" at bounding box center [503, 593] width 86 height 31
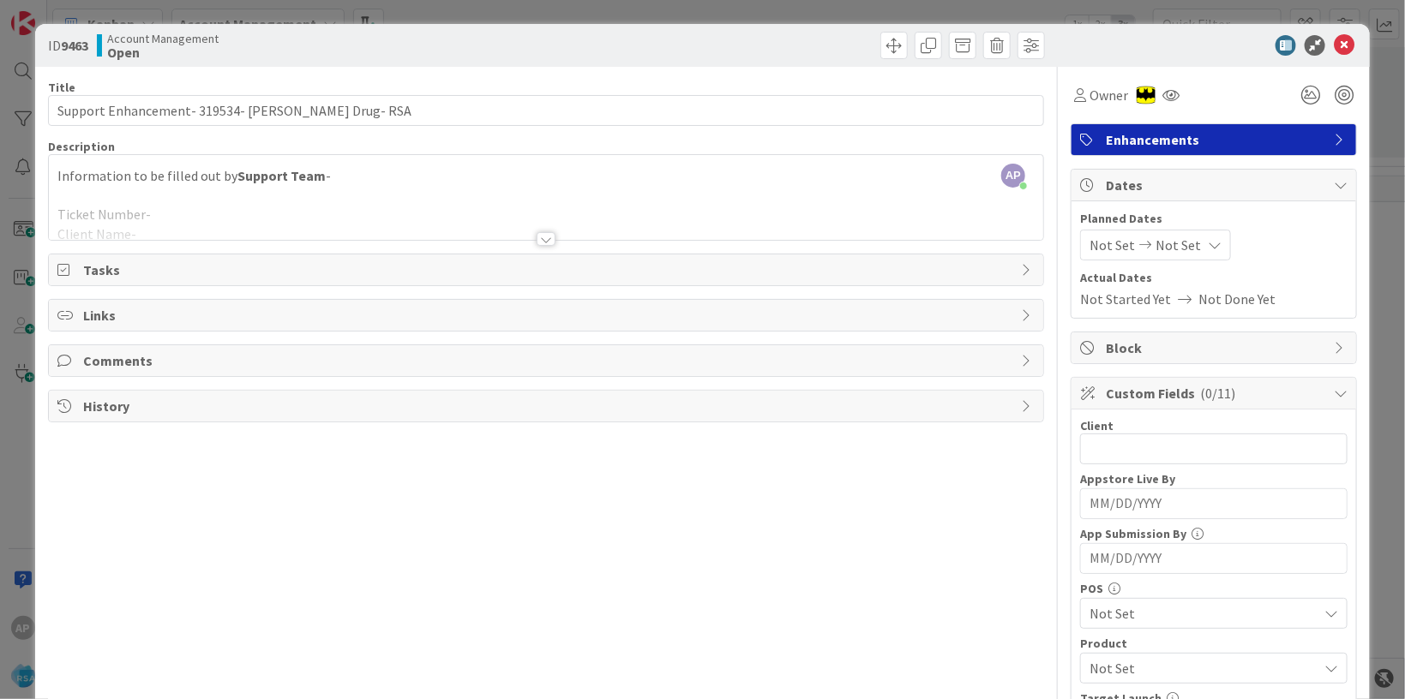
click at [215, 213] on div at bounding box center [546, 218] width 994 height 44
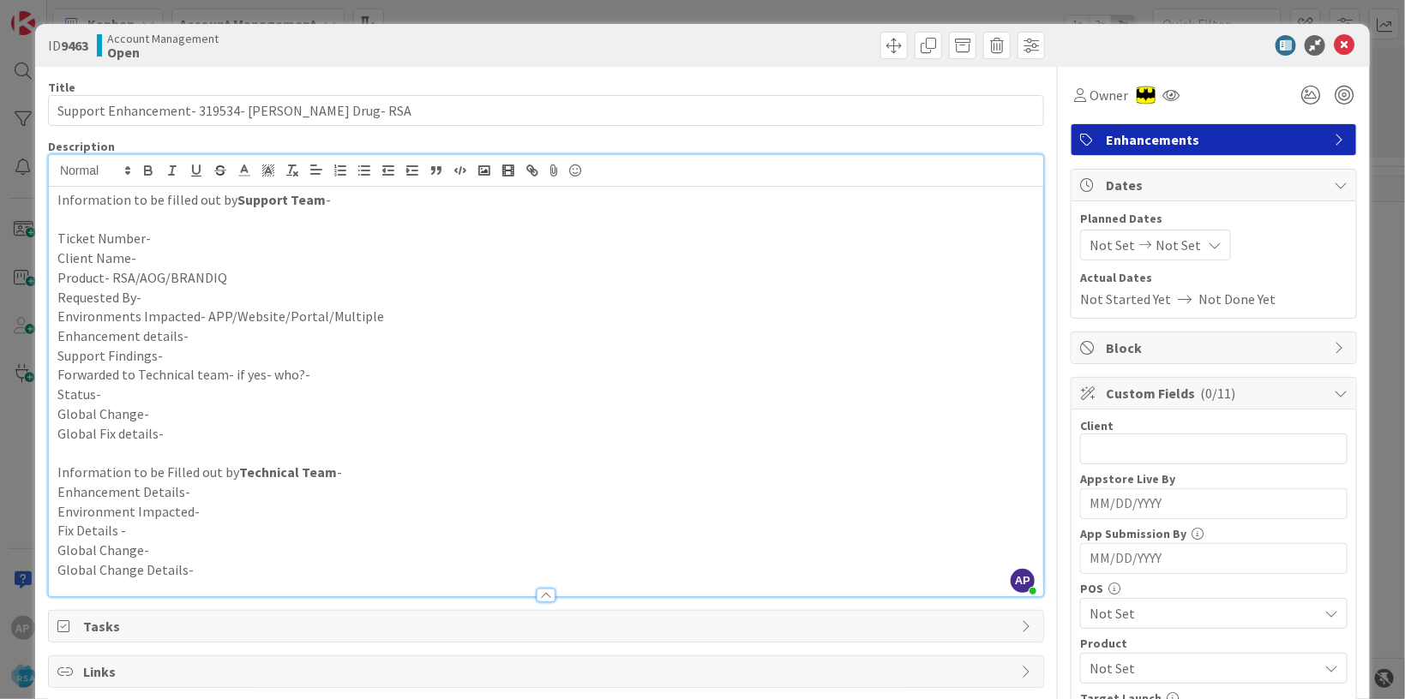
click at [172, 237] on p "Ticket Number-" at bounding box center [545, 239] width 977 height 20
click at [161, 249] on p "Client Name-" at bounding box center [545, 259] width 977 height 20
click at [281, 266] on p "Client Name-[PERSON_NAME] Drug" at bounding box center [545, 259] width 977 height 20
click at [272, 273] on p "Product- RSA/AOG/BRANDIQ" at bounding box center [545, 278] width 977 height 20
click at [220, 296] on p "Requested By-" at bounding box center [545, 298] width 977 height 20
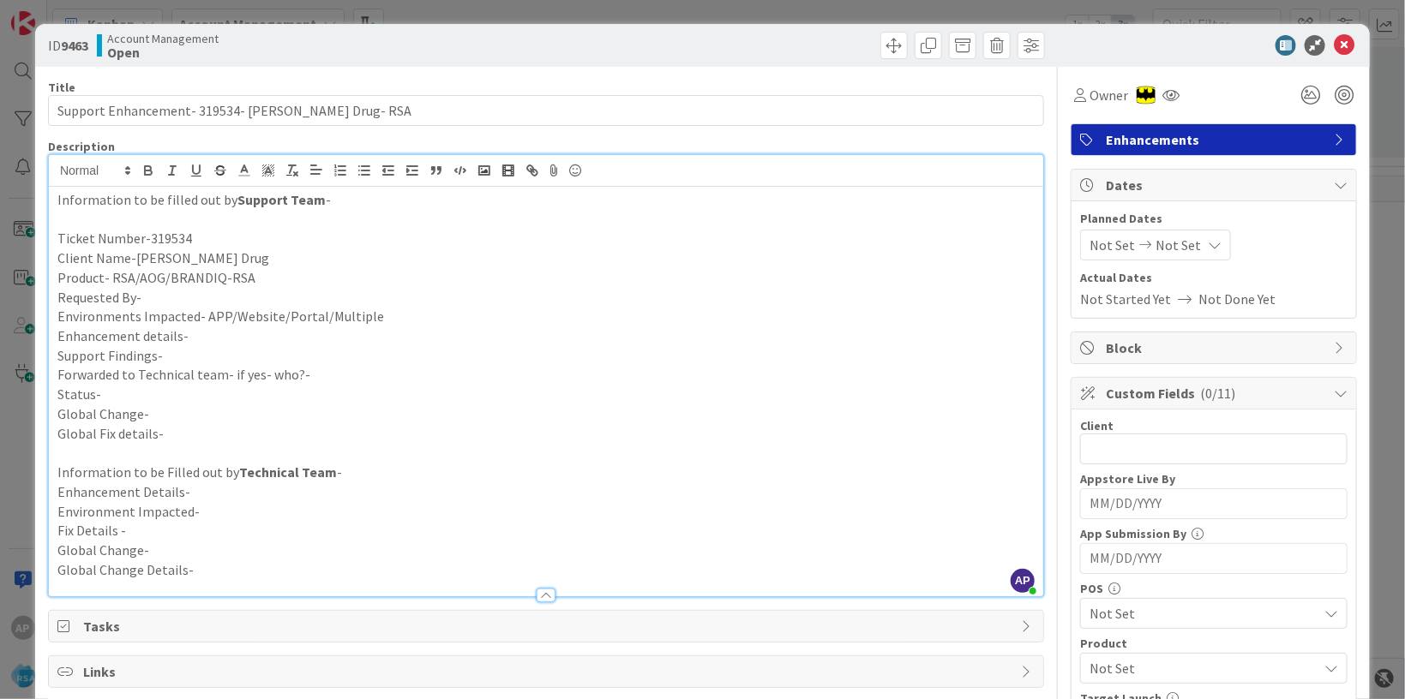
click at [146, 296] on p "Requested By-" at bounding box center [545, 298] width 977 height 20
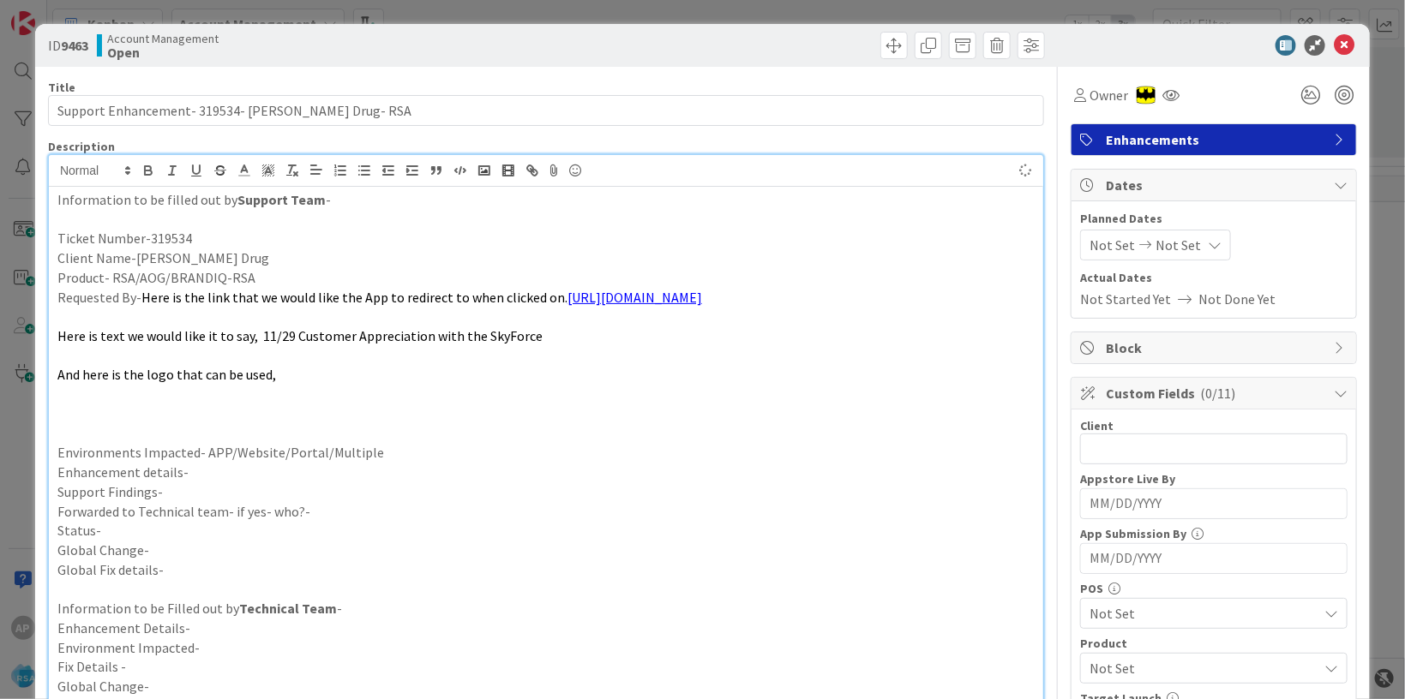
click at [382, 452] on p "Environments Impacted- APP/Website/Portal/Multiple" at bounding box center [545, 453] width 977 height 20
click at [218, 461] on p "Environments Impacted- APP/Website/Portal/Multiple-App" at bounding box center [545, 453] width 977 height 20
click at [209, 475] on p "Enhancement details-" at bounding box center [545, 473] width 977 height 20
click at [205, 469] on p "Enhancement details-" at bounding box center [545, 473] width 977 height 20
click at [415, 450] on p "Environments Impacted- APP/Website/Portal/Multiple-App" at bounding box center [545, 453] width 977 height 20
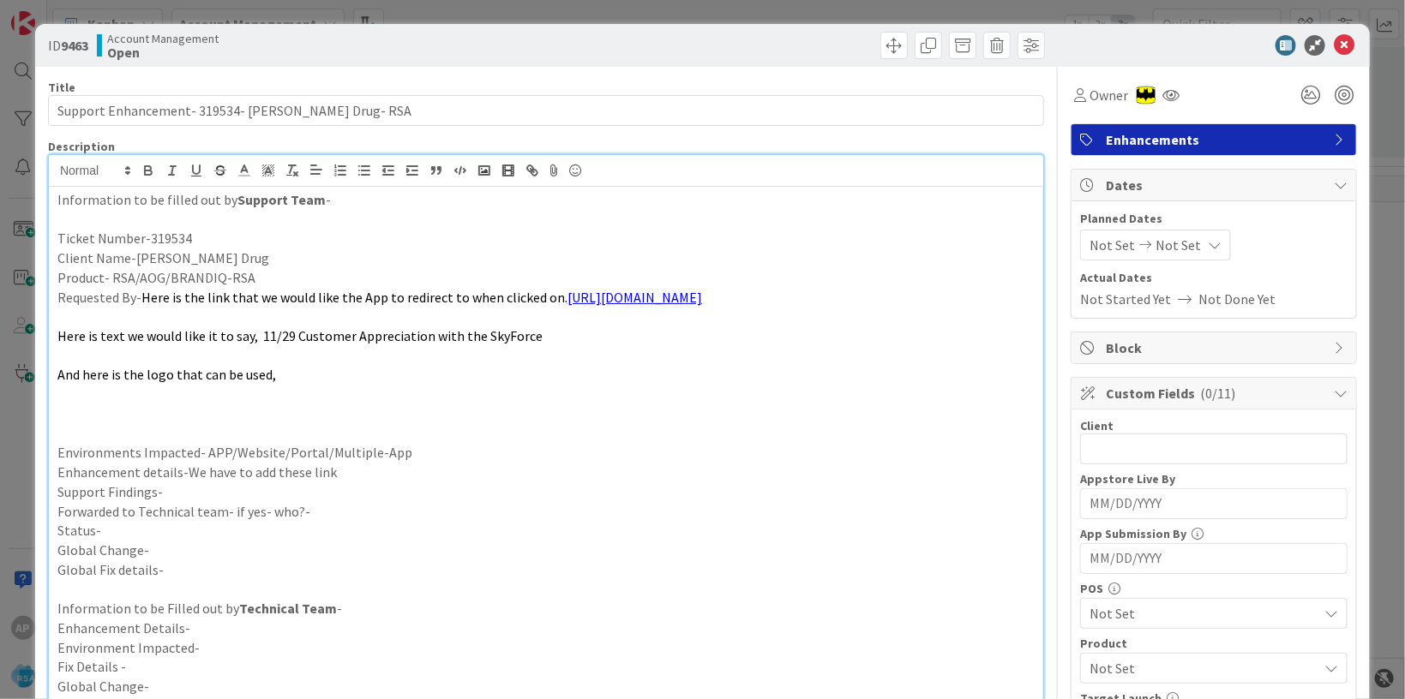
click at [341, 474] on p "Enhancement details-We have to add these link" at bounding box center [545, 473] width 977 height 20
click at [176, 494] on p "Support Findings-" at bounding box center [545, 492] width 977 height 20
drag, startPoint x: 183, startPoint y: 473, endPoint x: 335, endPoint y: 482, distance: 151.9
click at [335, 482] on p "Enhancement details-We have to add these link" at bounding box center [545, 473] width 977 height 20
click at [187, 495] on p "Support Findings-" at bounding box center [545, 492] width 977 height 20
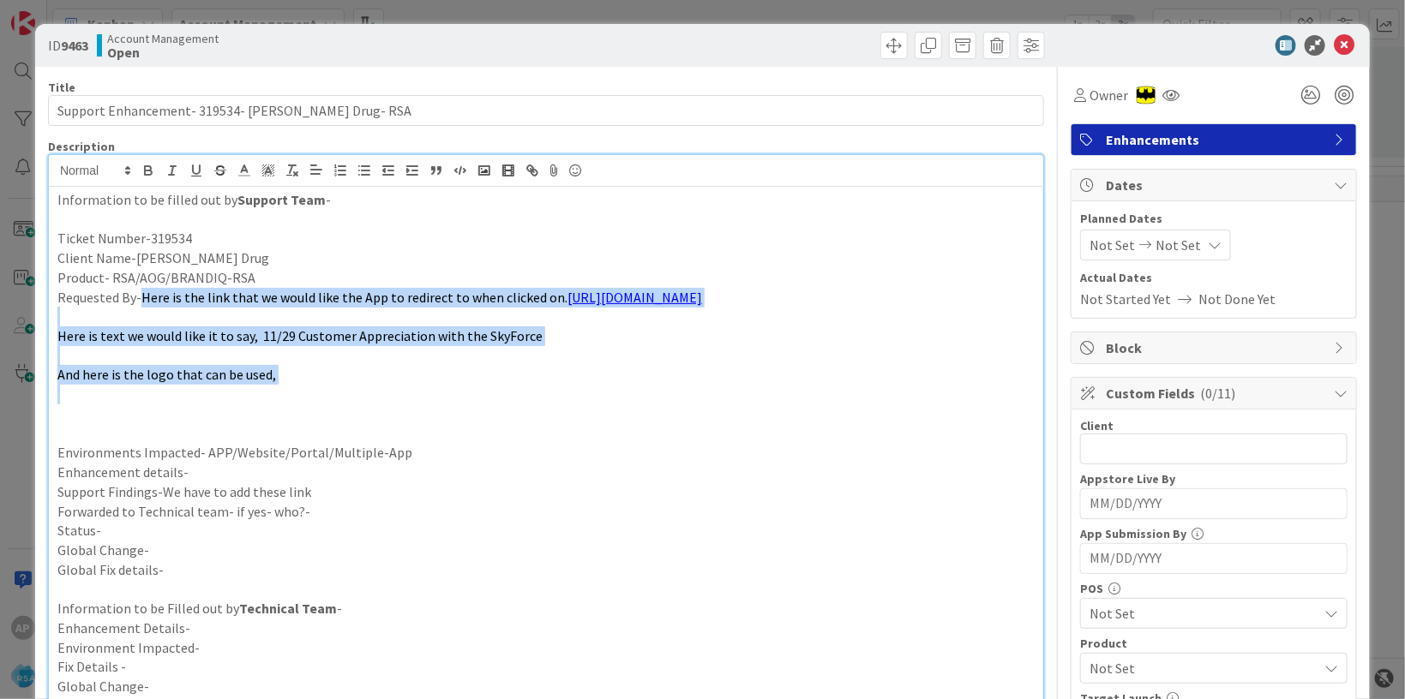
drag, startPoint x: 140, startPoint y: 302, endPoint x: 346, endPoint y: 386, distance: 222.9
click at [346, 386] on div "Information to be filled out by Support Team - Ticket Number-319534 Client Name…" at bounding box center [546, 460] width 994 height 546
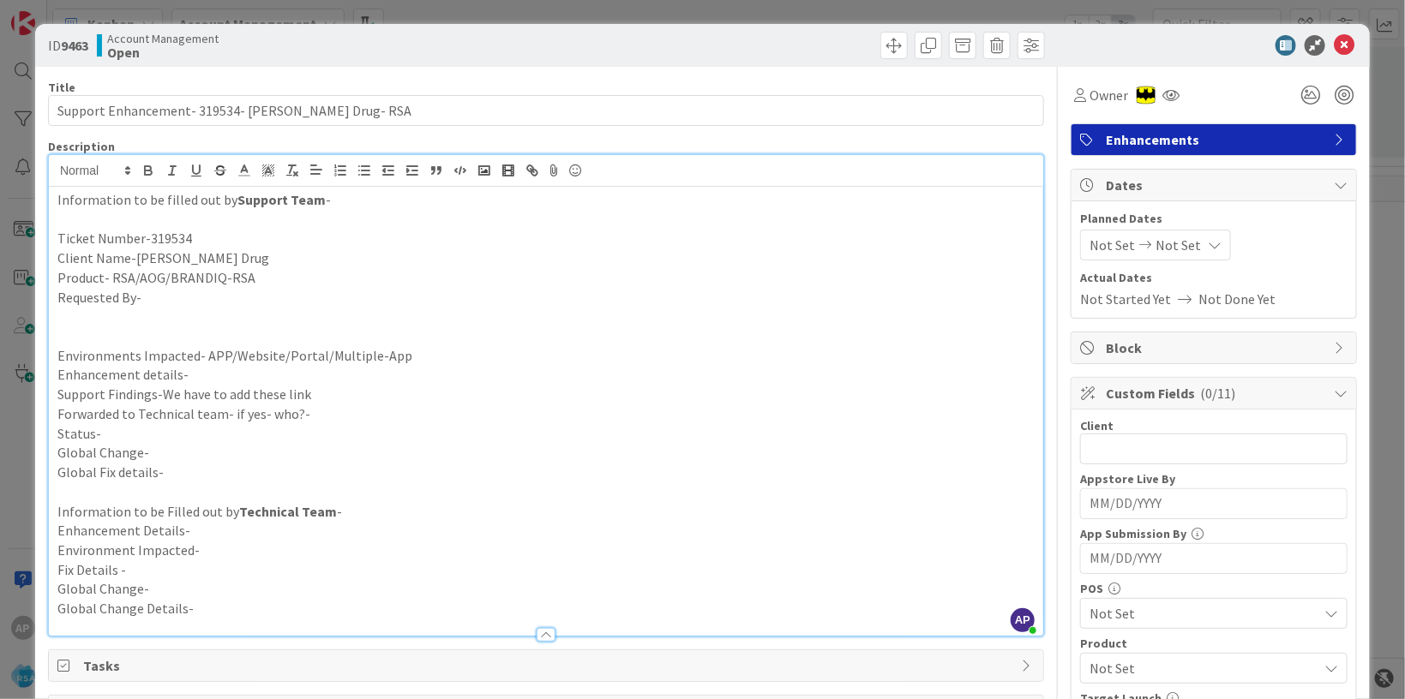
click at [208, 376] on p "Enhancement details-" at bounding box center [545, 375] width 977 height 20
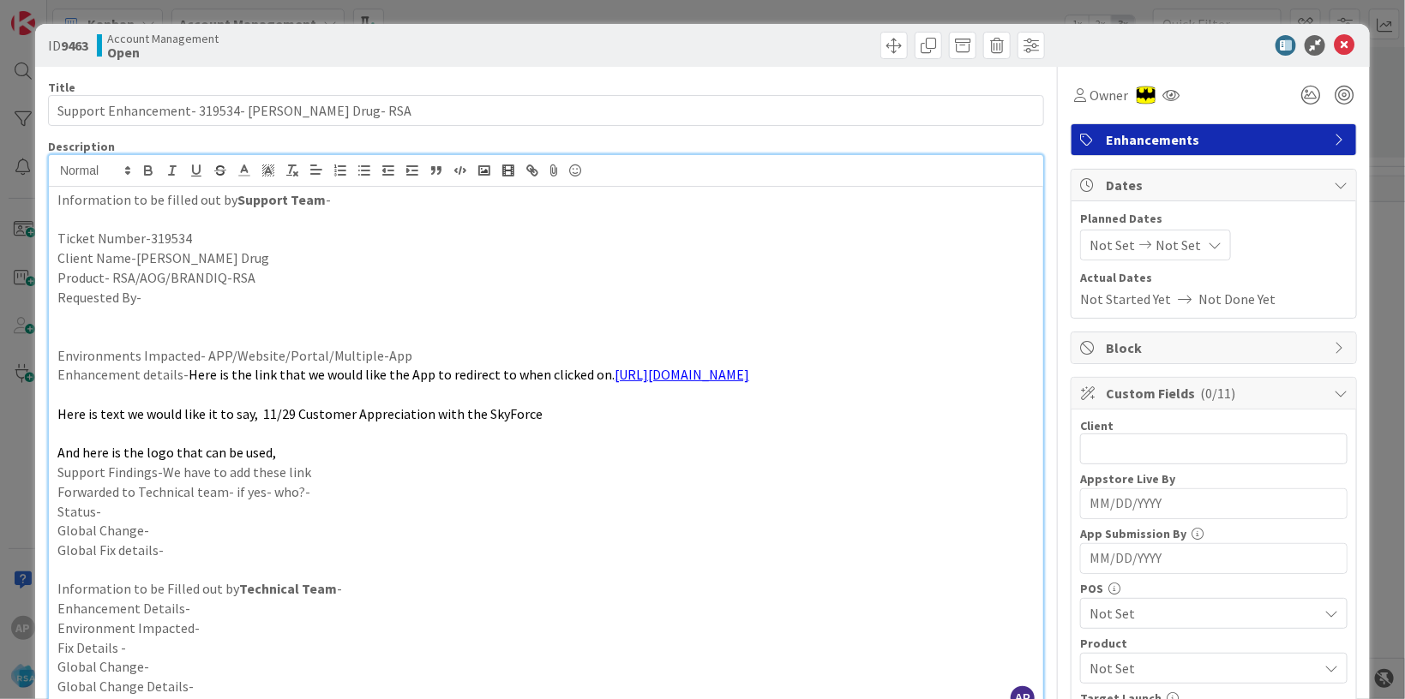
click at [145, 296] on p "Requested By-" at bounding box center [545, 298] width 977 height 20
click at [330, 491] on p "Forwarded to Technical team- if yes- who?-" at bounding box center [545, 492] width 977 height 20
click at [114, 516] on p "Status-" at bounding box center [545, 512] width 977 height 20
click at [355, 496] on p "Forwarded to Technical team- if yes- who?-Anil" at bounding box center [545, 492] width 977 height 20
click at [1104, 255] on div "Not Set Not Set" at bounding box center [1155, 245] width 151 height 31
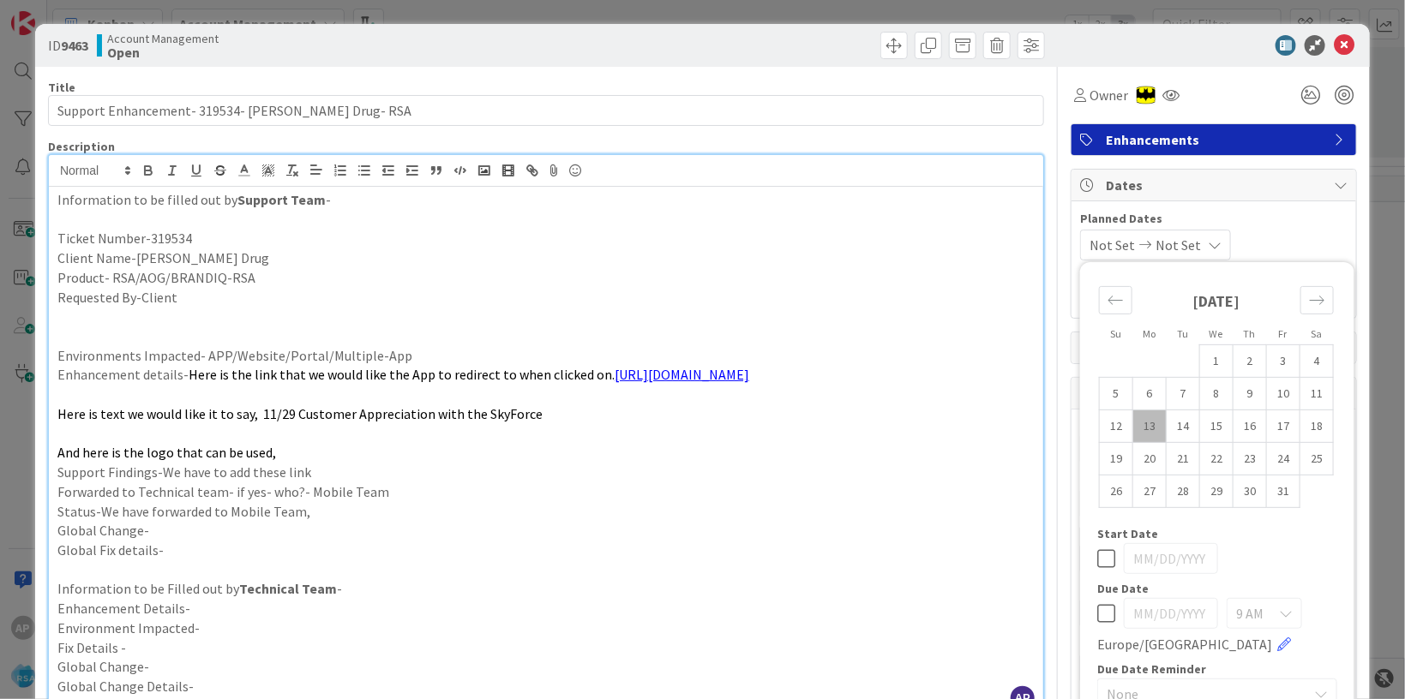
click at [1134, 428] on td "13" at bounding box center [1149, 426] width 33 height 33
type input "[DATE]"
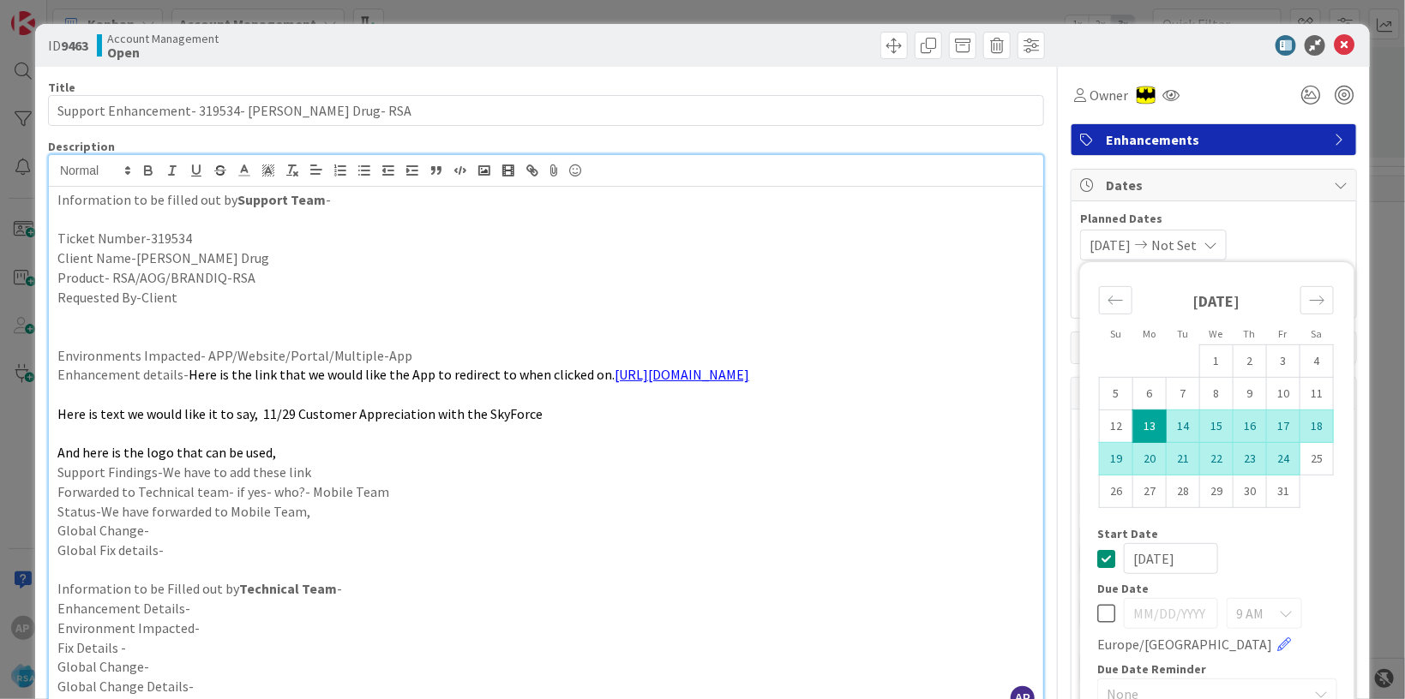
click at [1273, 455] on td "24" at bounding box center [1283, 458] width 33 height 33
type input "[DATE]"
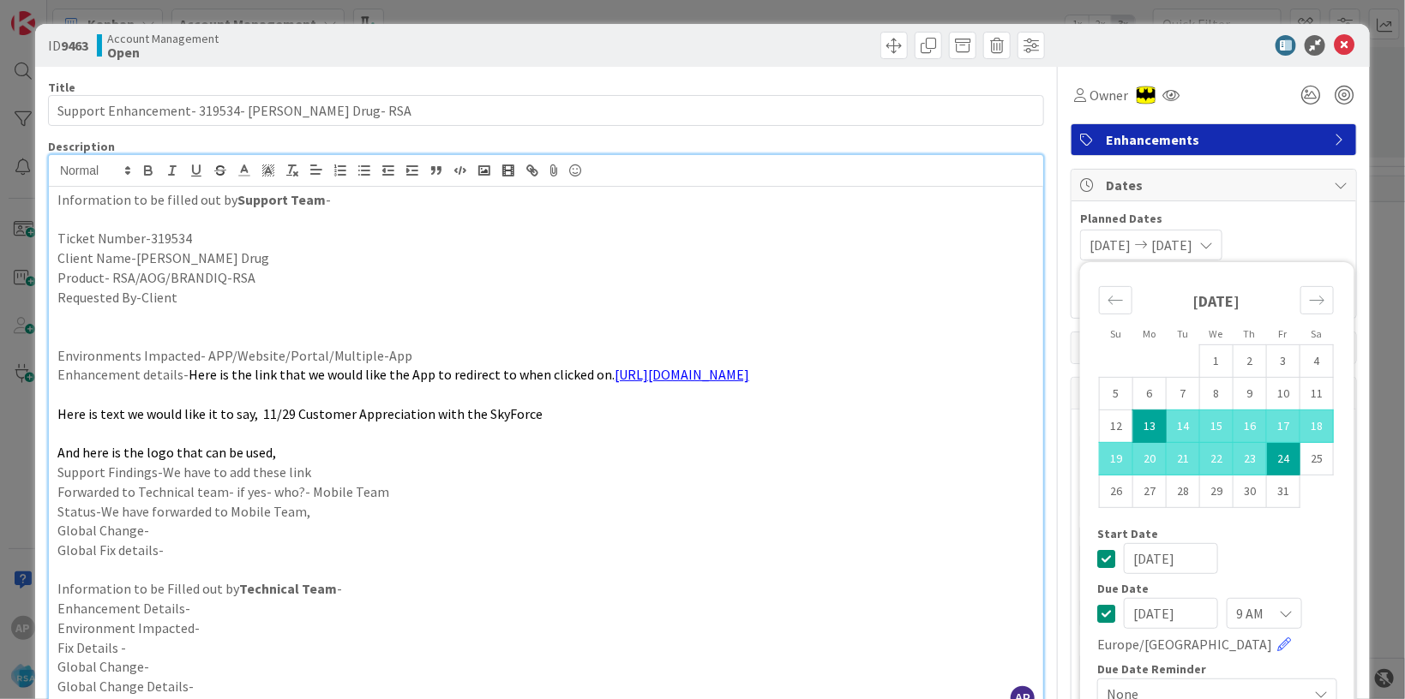
click at [751, 482] on div "Information to be filled out by Support Team - Ticket Number-319534 Client Name…" at bounding box center [546, 450] width 994 height 527
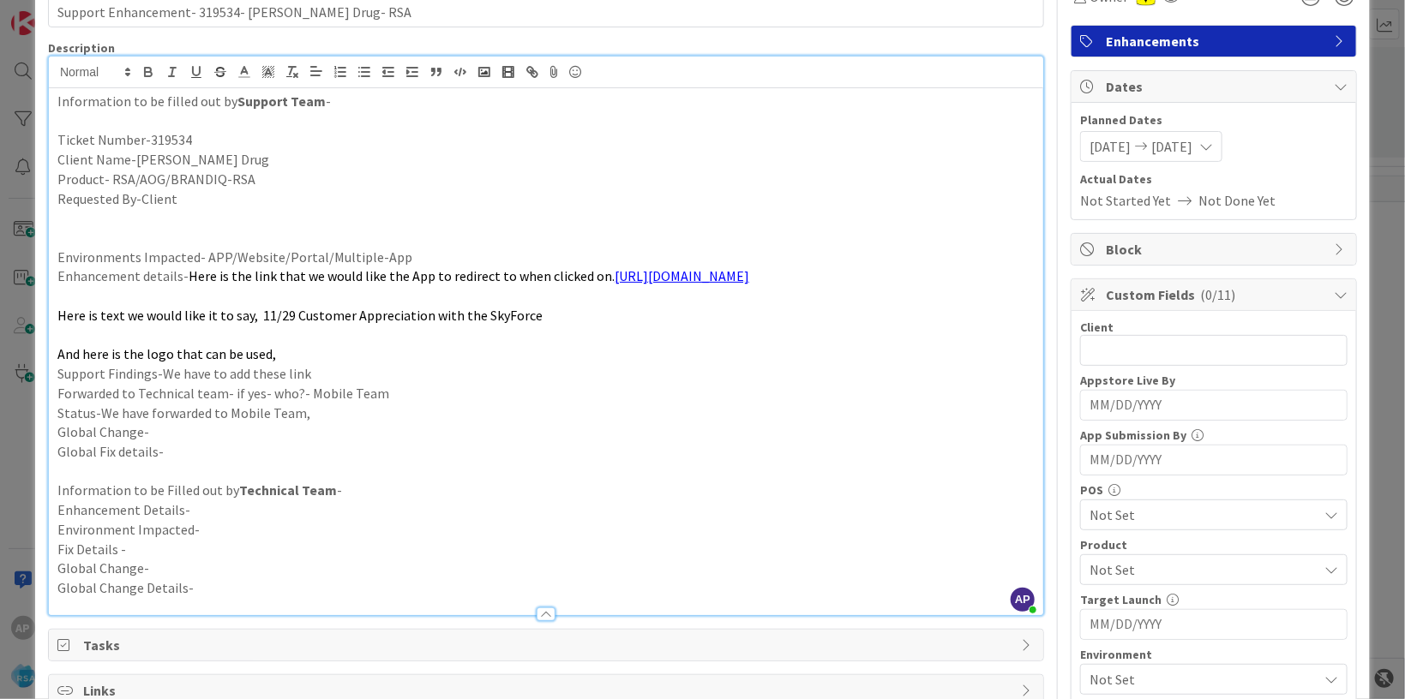
scroll to position [104, 0]
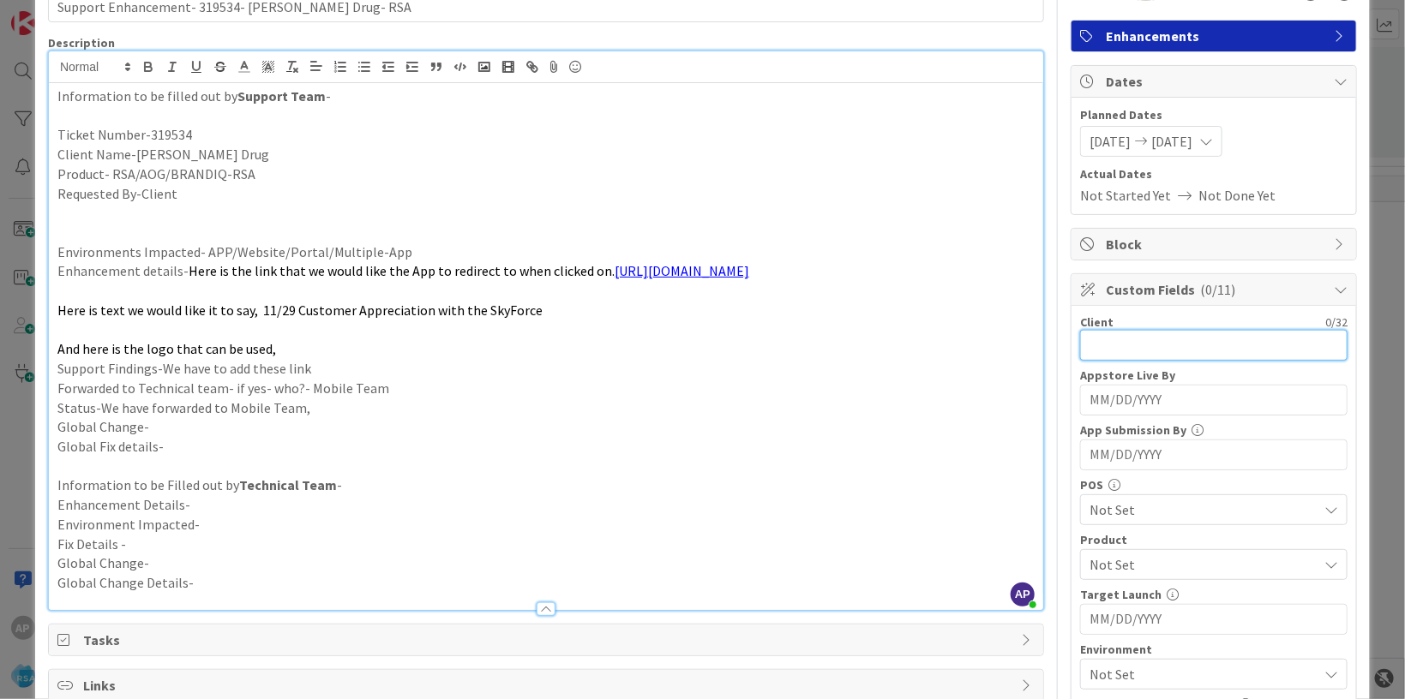
click at [1100, 334] on input "text" at bounding box center [1213, 345] width 267 height 31
type input "[PERSON_NAME] Drug"
click at [963, 424] on p "Global Change-" at bounding box center [545, 427] width 977 height 20
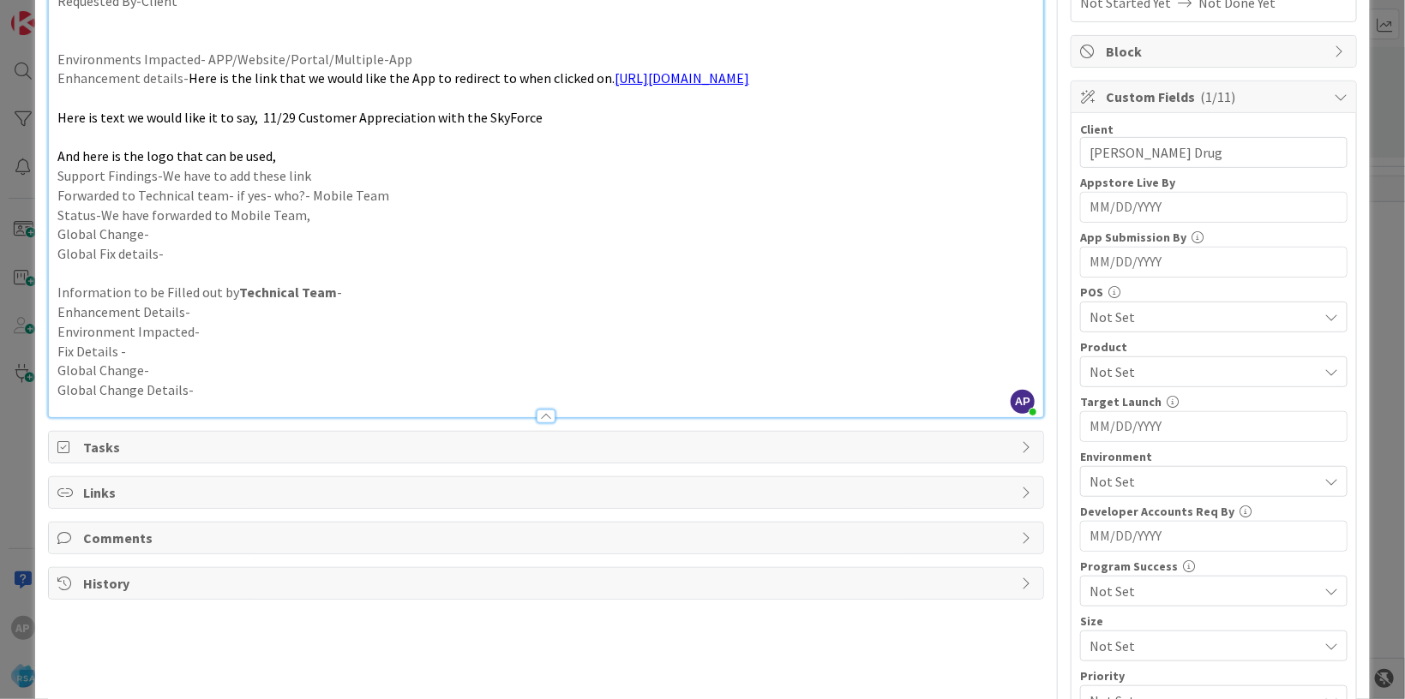
scroll to position [313, 0]
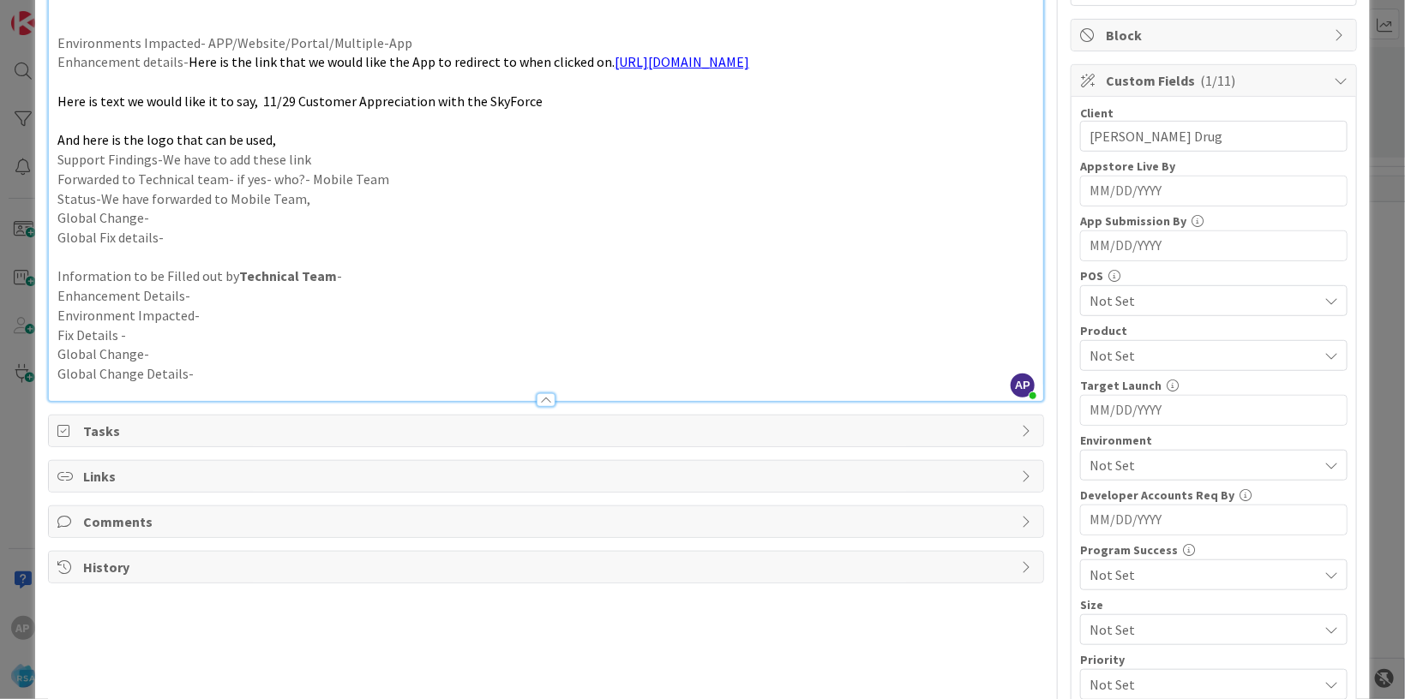
click at [1105, 351] on span "Not Set" at bounding box center [1203, 355] width 228 height 21
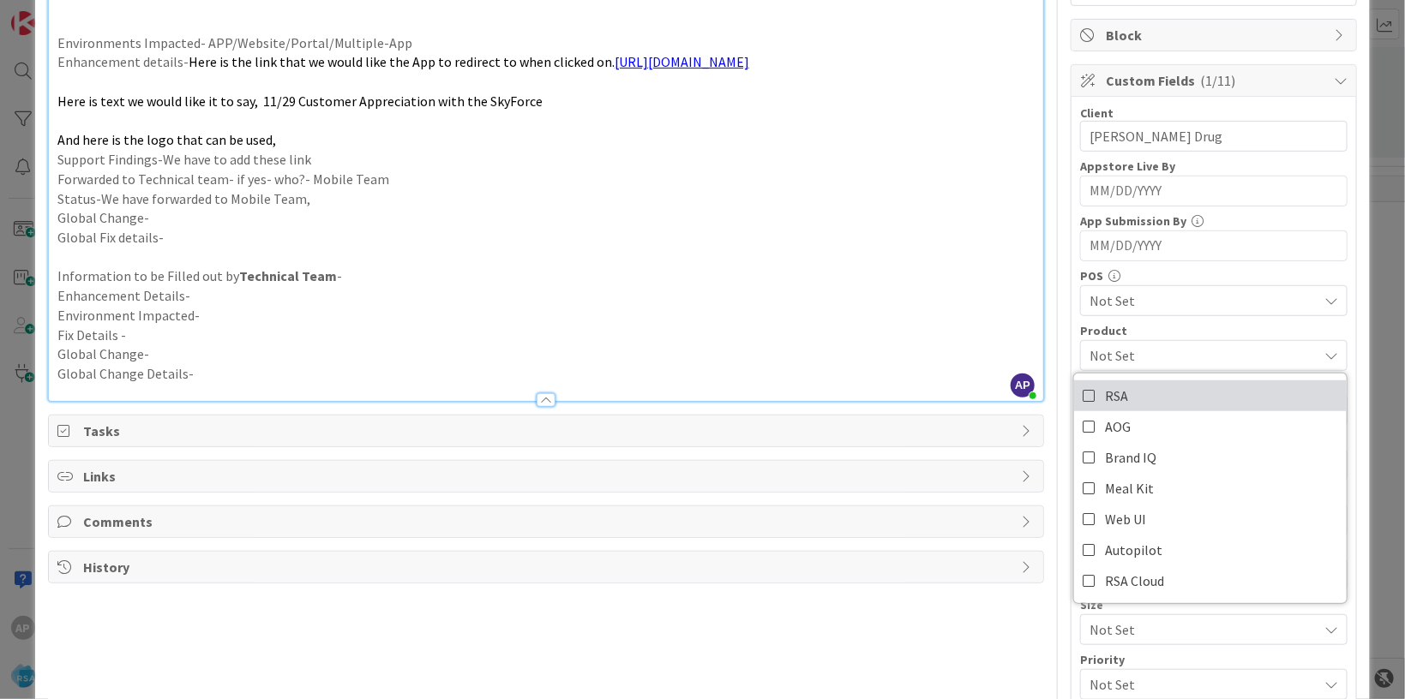
click at [1106, 396] on span "RSA" at bounding box center [1116, 396] width 23 height 26
drag, startPoint x: 794, startPoint y: 274, endPoint x: 936, endPoint y: 342, distance: 156.8
click at [795, 273] on p "Information to be Filled out by Technical Team -" at bounding box center [545, 277] width 977 height 20
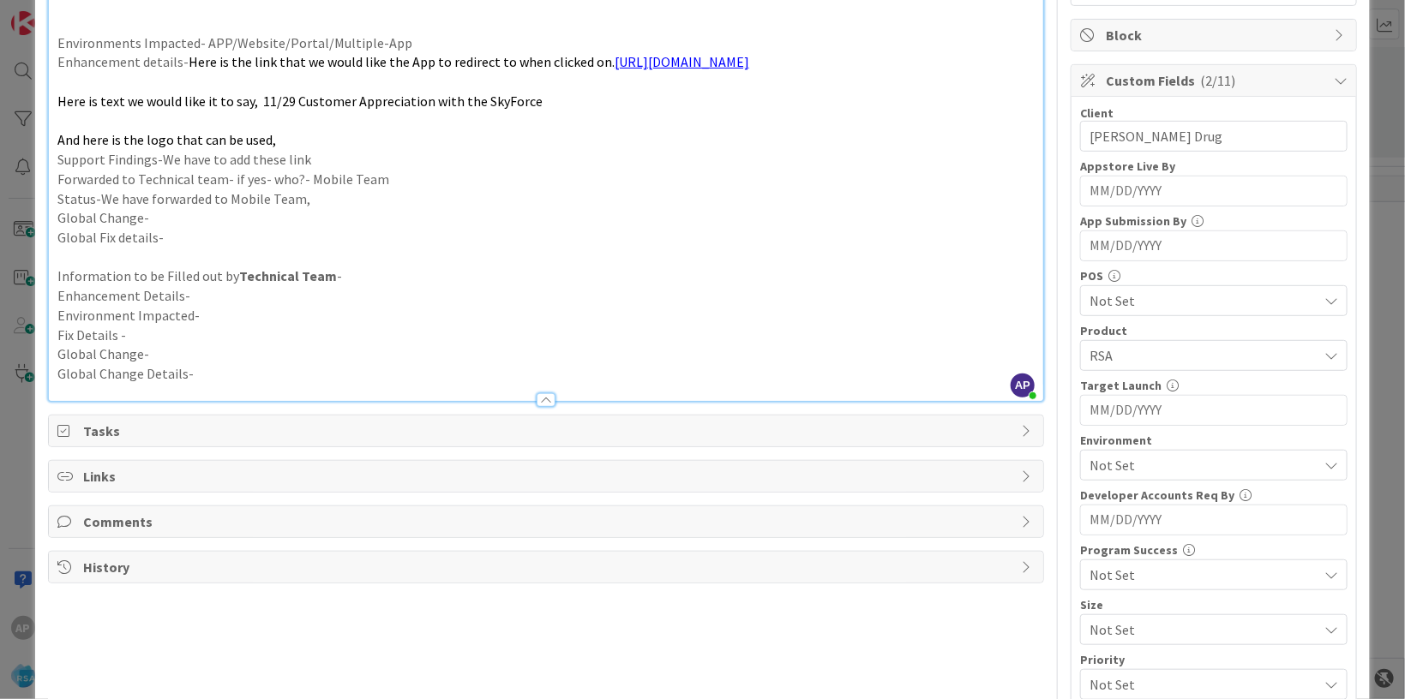
scroll to position [552, 0]
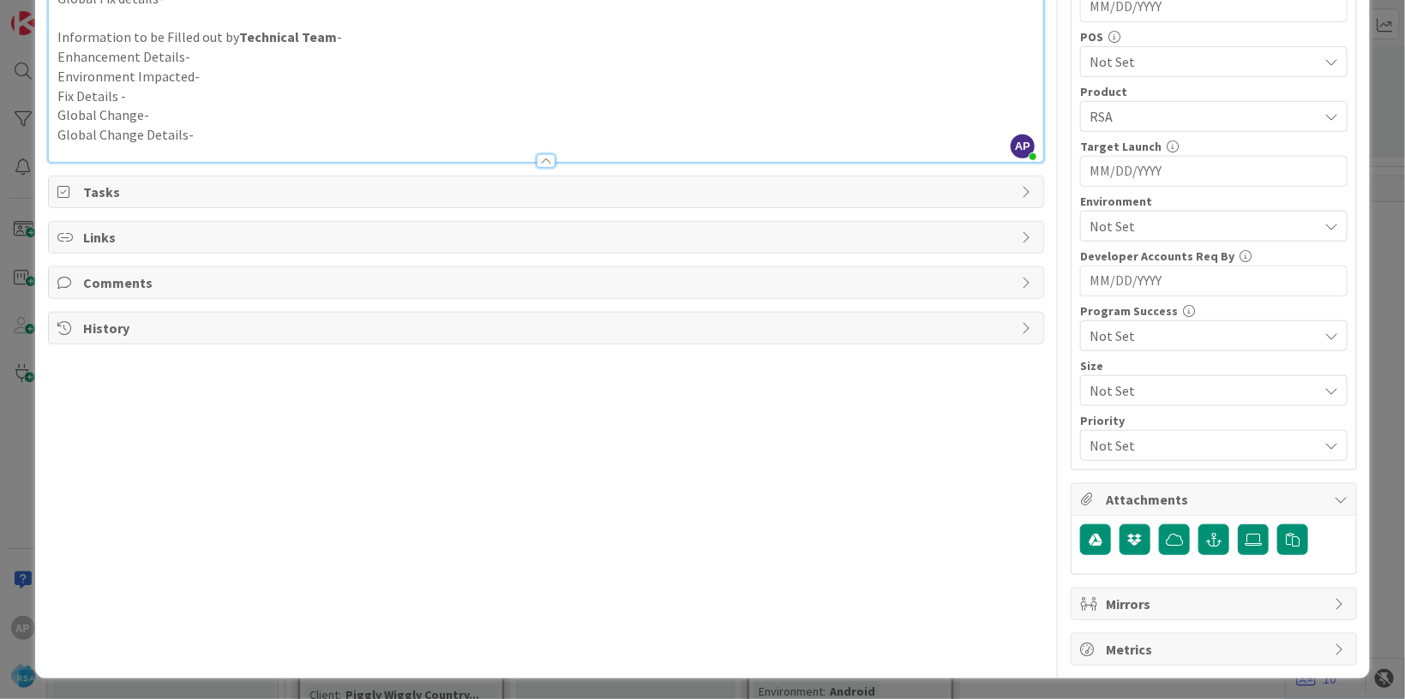
click at [1103, 205] on div "Environment" at bounding box center [1213, 201] width 267 height 12
drag, startPoint x: 1104, startPoint y: 221, endPoint x: 1115, endPoint y: 236, distance: 18.3
click at [1104, 220] on span "Not Set" at bounding box center [1203, 226] width 228 height 21
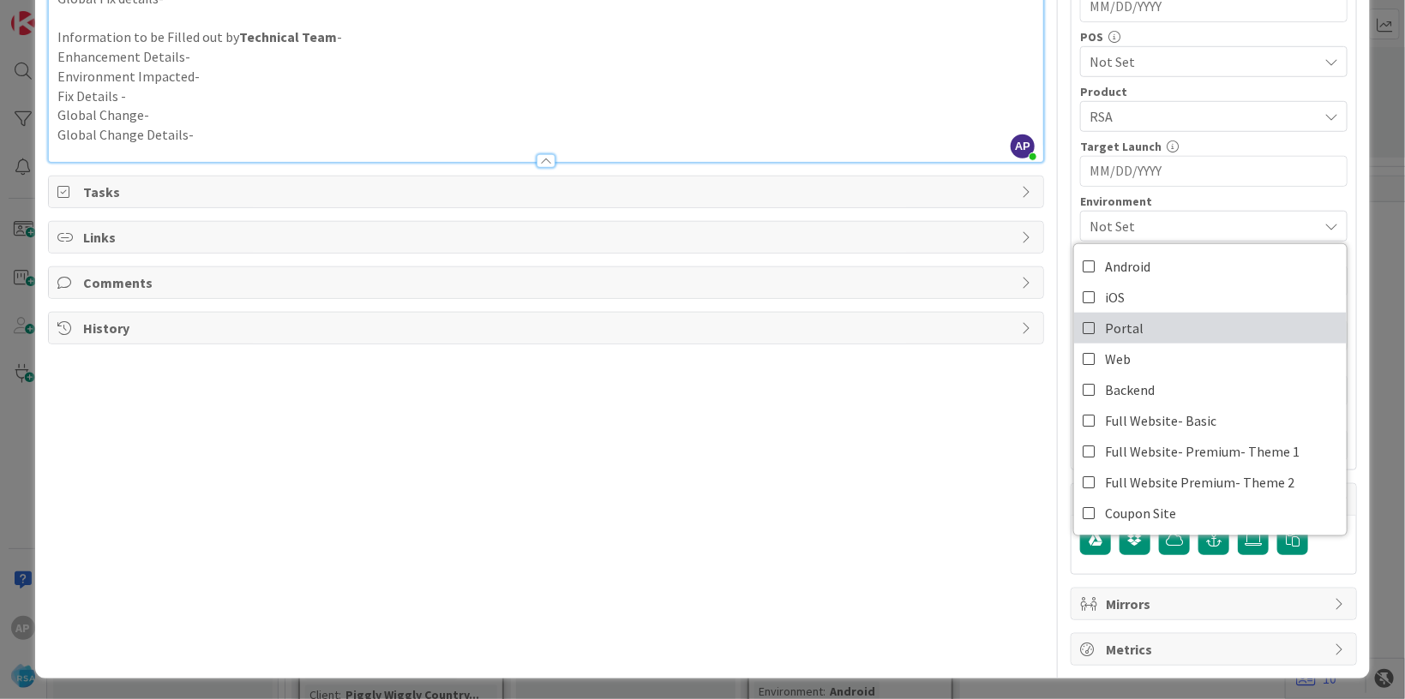
drag, startPoint x: 1120, startPoint y: 338, endPoint x: 801, endPoint y: 402, distance: 325.0
click at [1117, 340] on link "Portal" at bounding box center [1210, 328] width 273 height 31
click at [740, 448] on div "Title 44 / 128 Support Enhancement- 319534- [PERSON_NAME] Drug- RSA Description…" at bounding box center [546, 90] width 996 height 1151
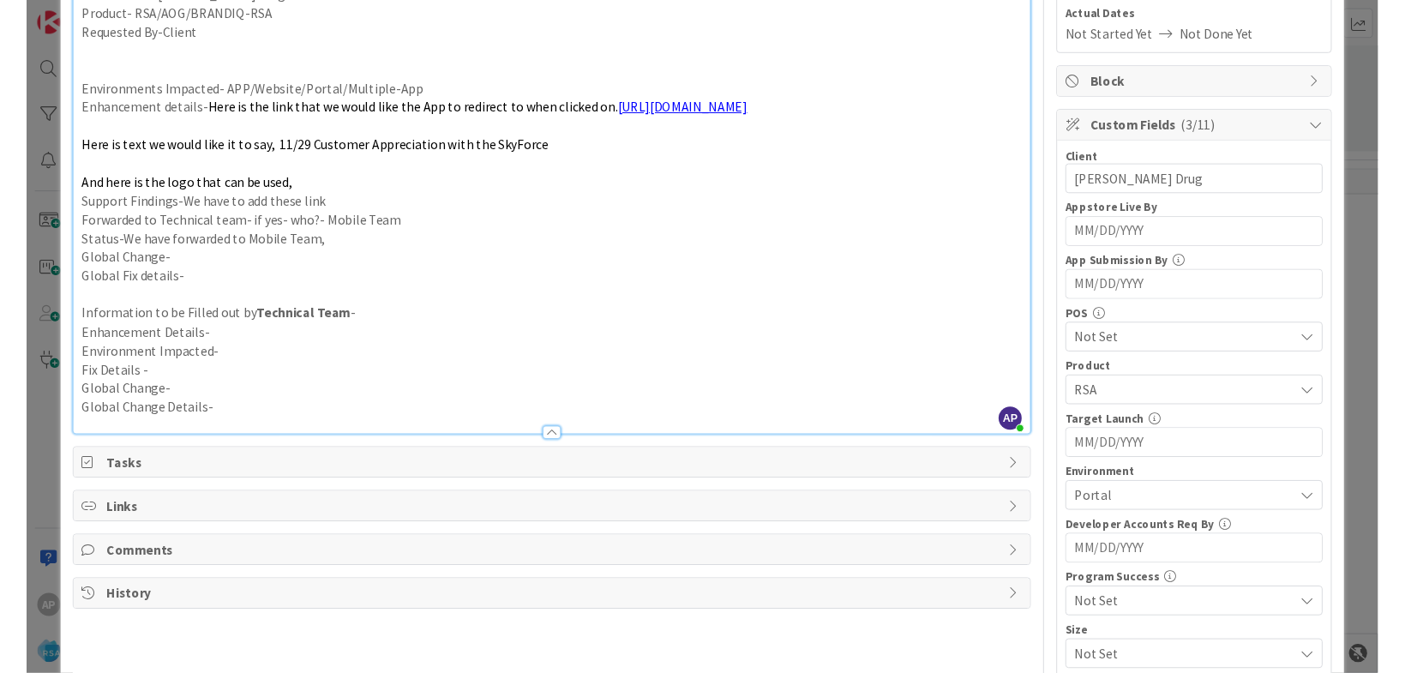
scroll to position [0, 0]
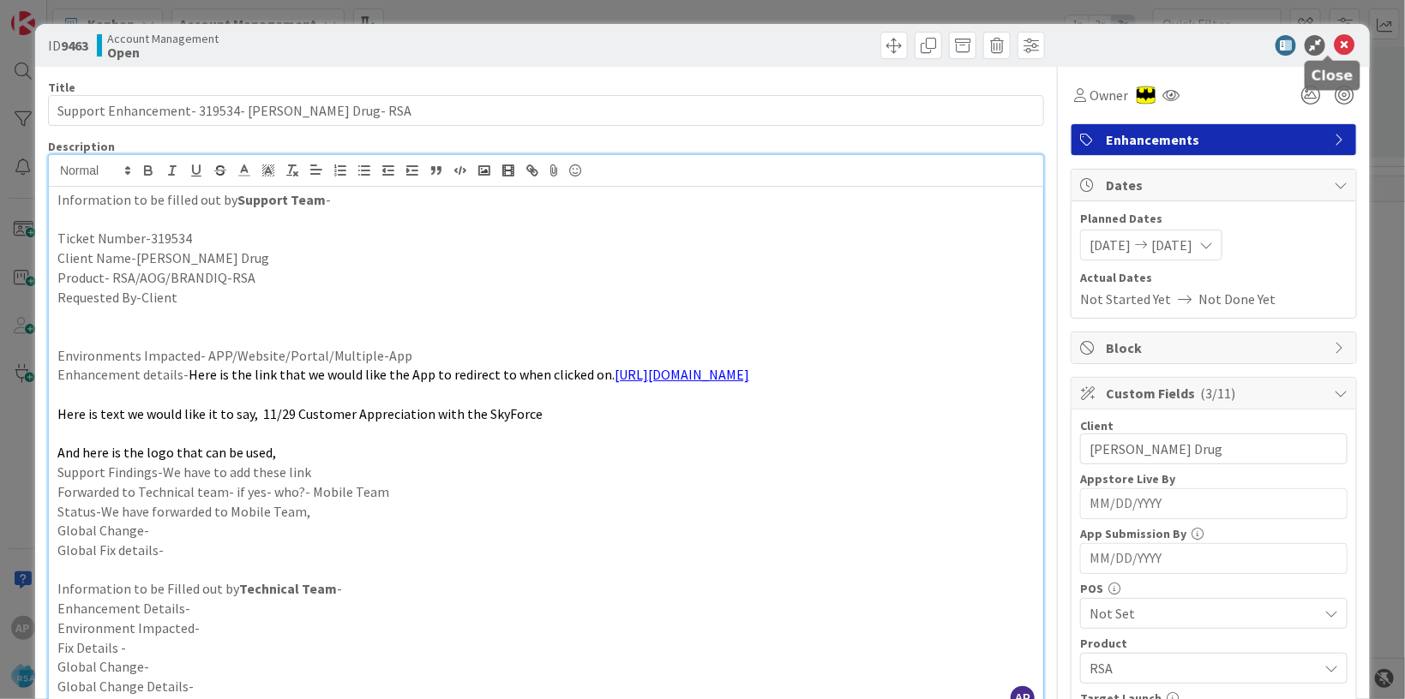
click at [1333, 50] on icon at bounding box center [1343, 45] width 21 height 21
